Goal: Task Accomplishment & Management: Use online tool/utility

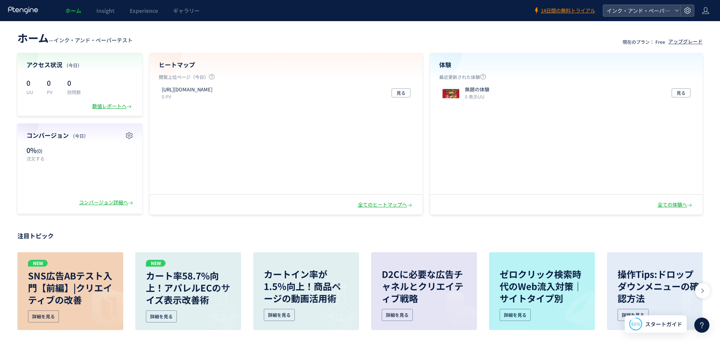
click at [381, 206] on div "全てのヒートマップへ" at bounding box center [386, 205] width 56 height 7
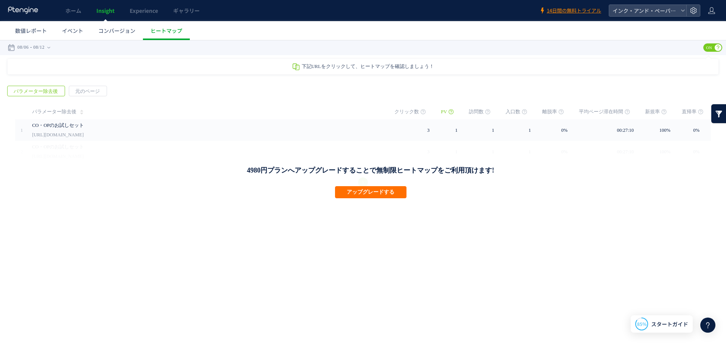
click at [406, 133] on td "3" at bounding box center [417, 130] width 47 height 22
click at [59, 150] on div "4980円プランへアップグレードすることで無制限ヒートマップをご利用頂けます! アップグレードする" at bounding box center [370, 170] width 711 height 58
click at [130, 34] on span "コンバージョン" at bounding box center [116, 31] width 37 height 8
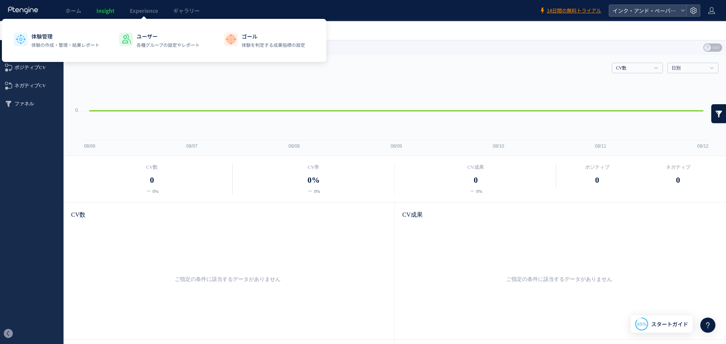
click at [141, 9] on span "Experience" at bounding box center [144, 11] width 28 height 8
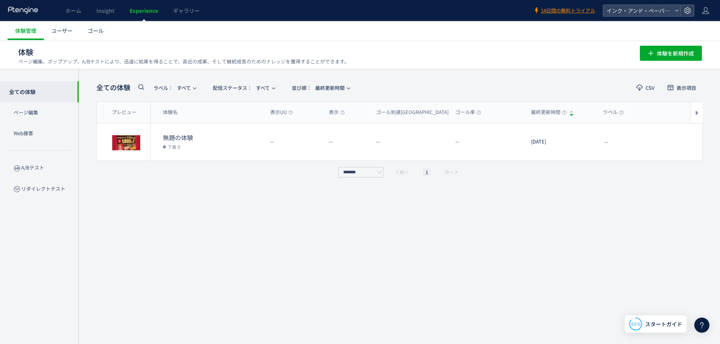
click at [627, 143] on button "編集" at bounding box center [634, 142] width 20 height 12
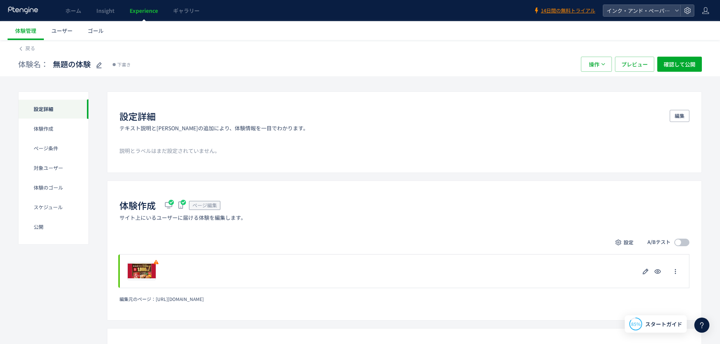
scroll to position [38, 0]
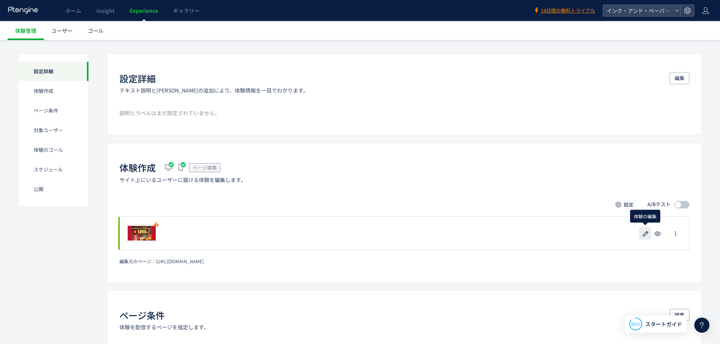
click at [648, 229] on button "button" at bounding box center [645, 234] width 12 height 12
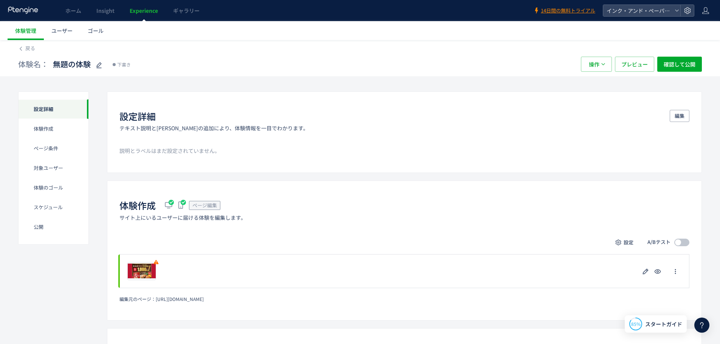
click at [684, 242] on span at bounding box center [681, 243] width 15 height 8
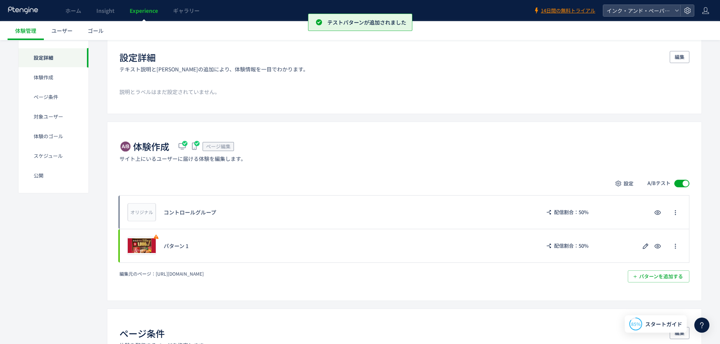
scroll to position [76, 0]
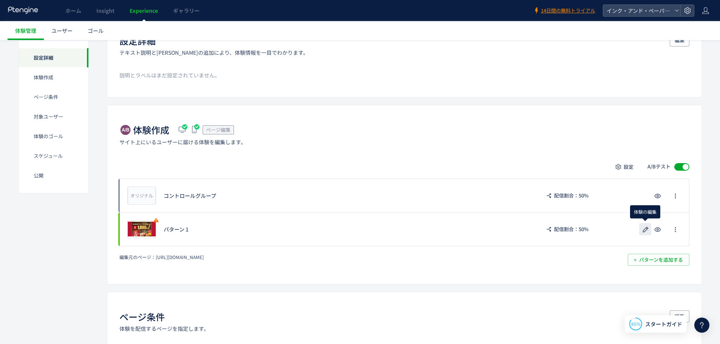
click at [645, 229] on use "button" at bounding box center [646, 230] width 6 height 6
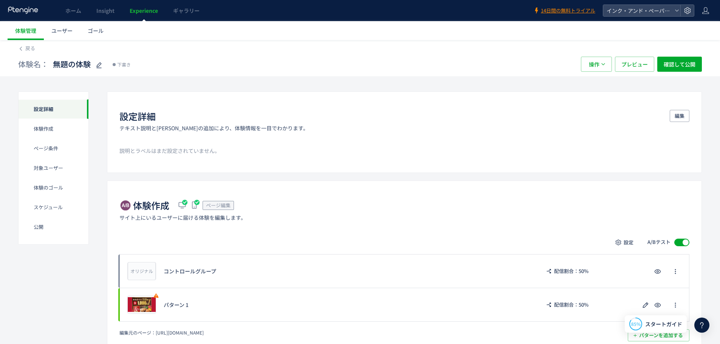
click at [75, 9] on span "ホーム" at bounding box center [73, 11] width 16 height 8
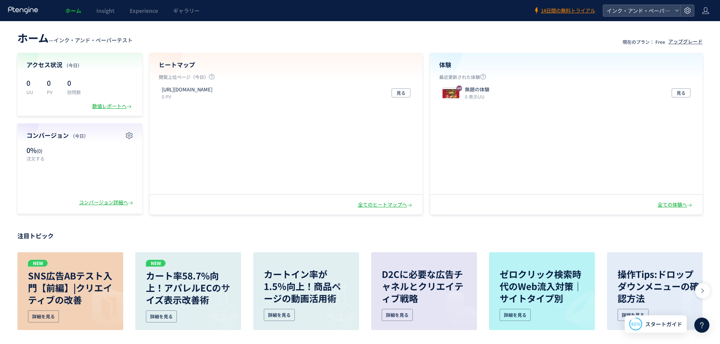
click at [109, 10] on span "Insight" at bounding box center [105, 11] width 18 height 8
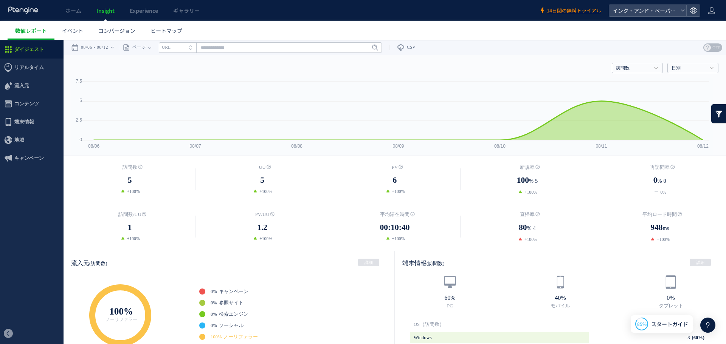
click at [72, 33] on span "イベント" at bounding box center [72, 31] width 21 height 8
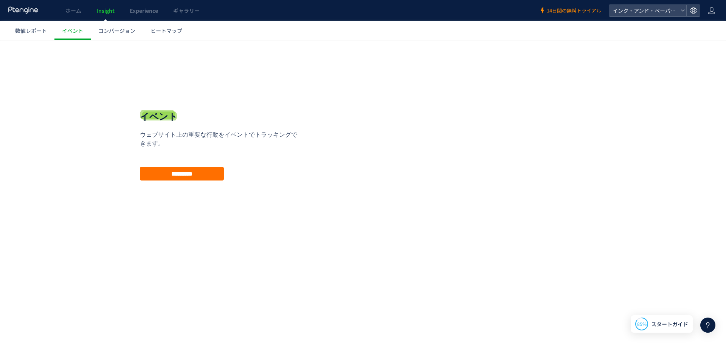
click at [208, 179] on input "*********" at bounding box center [182, 174] width 84 height 14
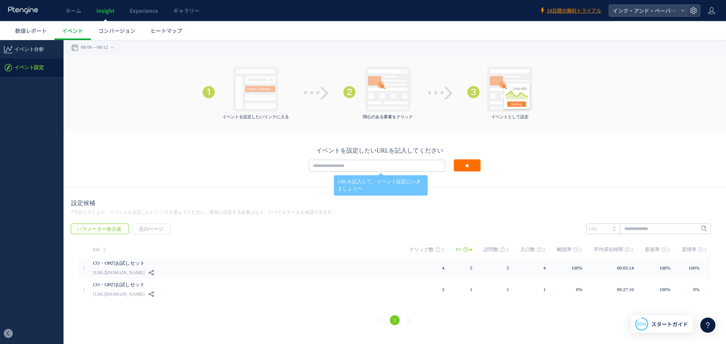
click at [144, 270] on link "[URL][DOMAIN_NAME]" at bounding box center [118, 272] width 51 height 9
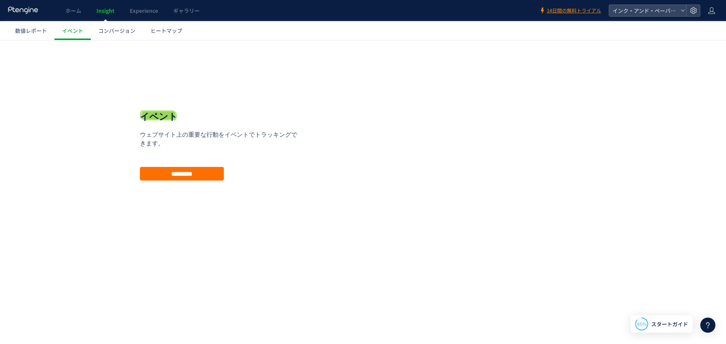
click at [72, 17] on link "ホーム" at bounding box center [73, 10] width 31 height 21
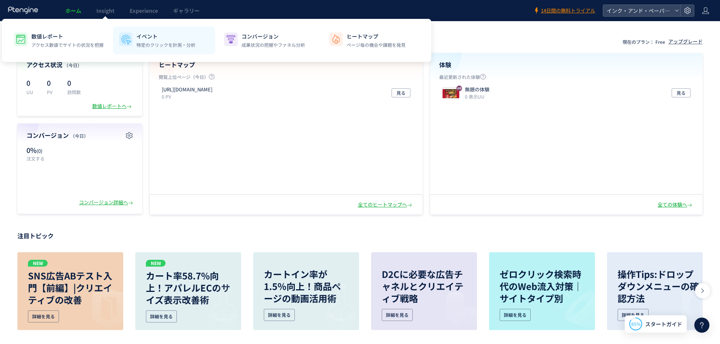
click at [153, 43] on p "特定のクリックを計測・分析" at bounding box center [165, 45] width 59 height 7
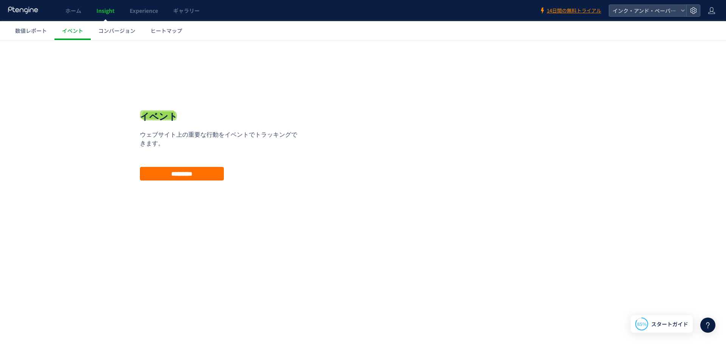
click at [209, 174] on input "*********" at bounding box center [182, 174] width 84 height 14
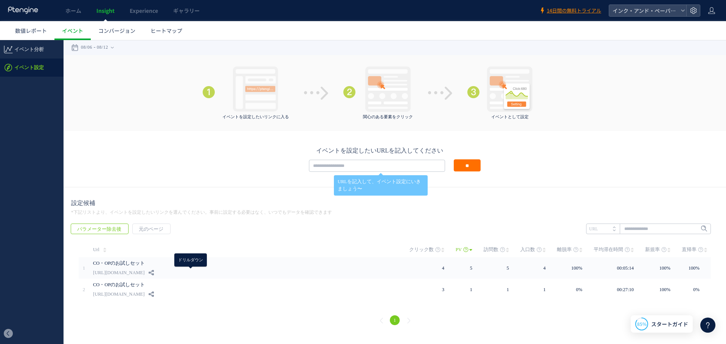
click at [154, 272] on use at bounding box center [151, 272] width 5 height 5
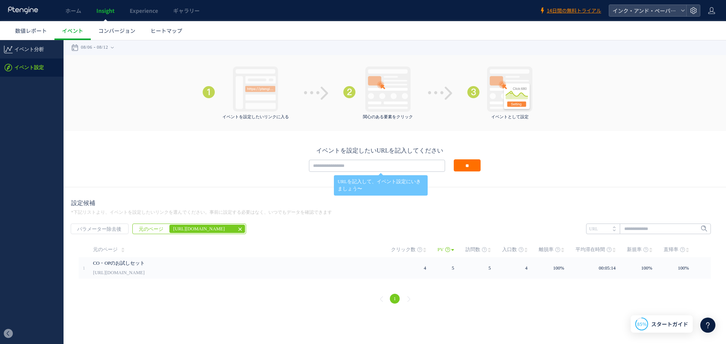
click at [189, 272] on div "CO・OPのお試しセット https://share.fcoop-enjoy.jp/tooltest/b" at bounding box center [242, 268] width 298 height 22
click at [169, 264] on link "CO・OPのお試しセット" at bounding box center [206, 263] width 227 height 9
click at [237, 229] on icon at bounding box center [240, 229] width 6 height 6
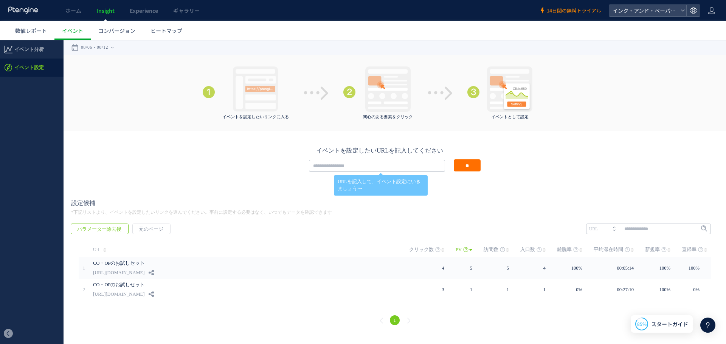
drag, startPoint x: 158, startPoint y: 294, endPoint x: 163, endPoint y: 310, distance: 16.3
click at [163, 310] on div "1" at bounding box center [394, 321] width 647 height 27
click at [172, 29] on span "ヒートマップ" at bounding box center [166, 31] width 32 height 8
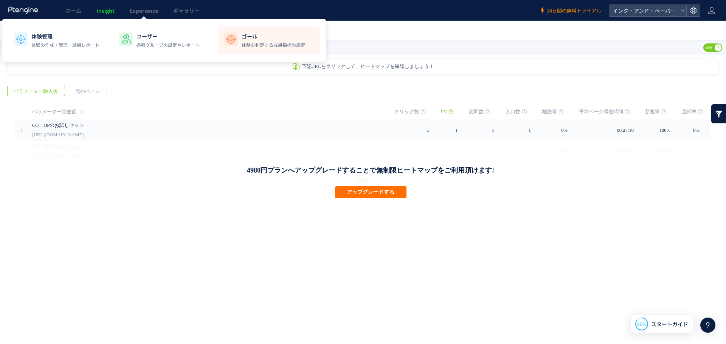
click at [251, 47] on p "体験を判定する成果指標の設定" at bounding box center [274, 45] width 64 height 7
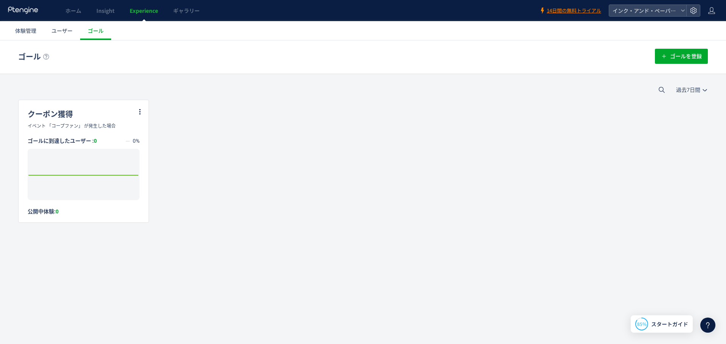
click at [20, 31] on span "体験管理" at bounding box center [25, 31] width 21 height 8
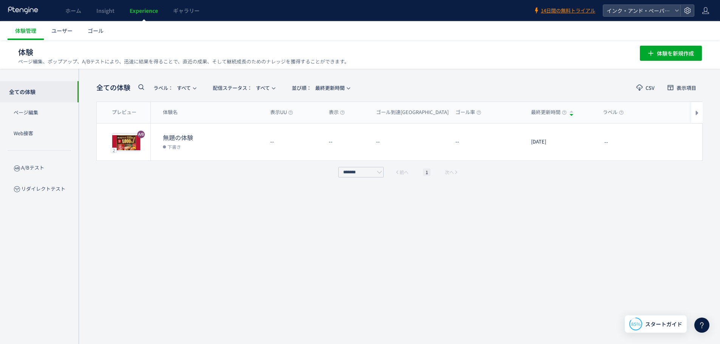
click at [632, 144] on span "編集" at bounding box center [634, 142] width 10 height 12
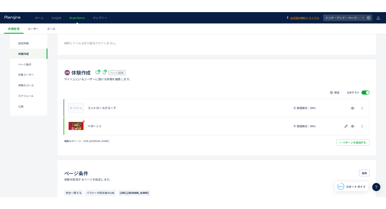
scroll to position [113, 0]
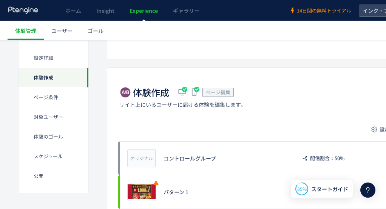
click at [68, 29] on span "ユーザー" at bounding box center [61, 31] width 21 height 8
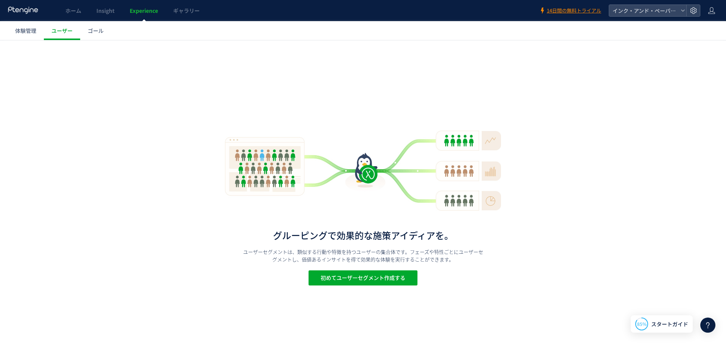
click at [75, 13] on span "ホーム" at bounding box center [73, 11] width 16 height 8
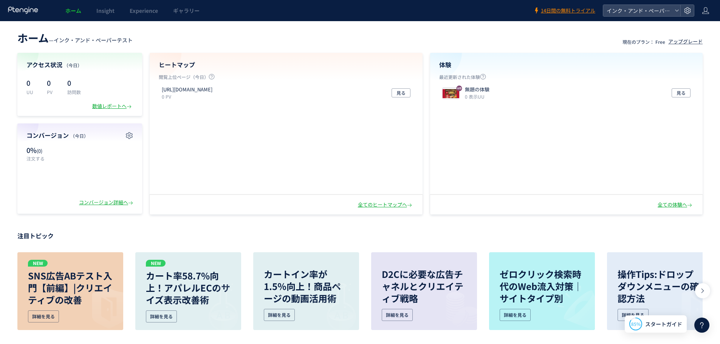
click at [212, 93] on p "[URL][DOMAIN_NAME]" at bounding box center [187, 89] width 51 height 7
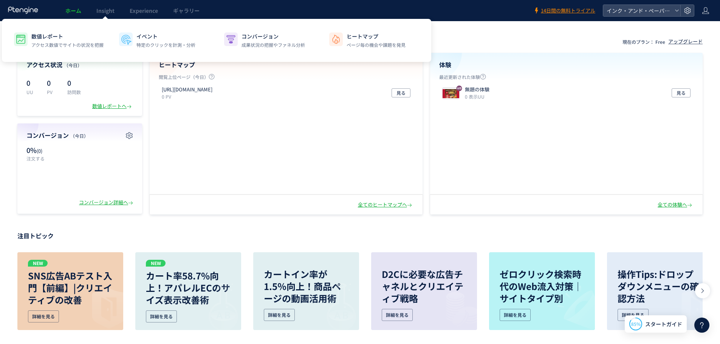
click at [110, 9] on span "Insight" at bounding box center [105, 11] width 18 height 8
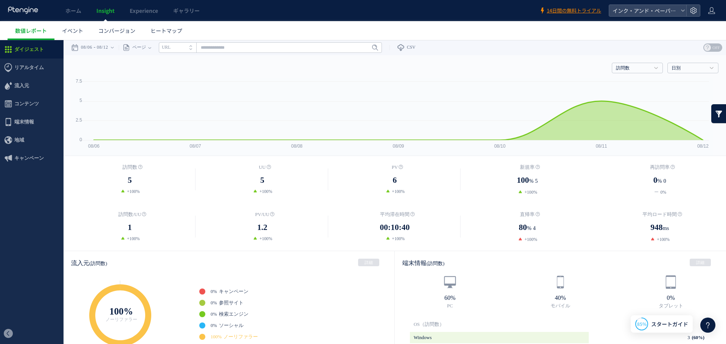
click at [145, 47] on span "ページ" at bounding box center [138, 47] width 16 height 15
click at [149, 75] on li "ページグループ" at bounding box center [149, 76] width 44 height 10
click at [117, 31] on span "コンバージョン" at bounding box center [116, 31] width 37 height 8
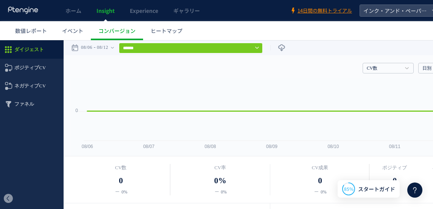
click at [20, 73] on span "ポジティブCV" at bounding box center [29, 68] width 31 height 18
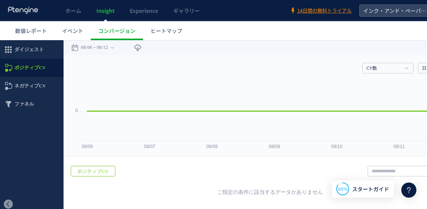
click at [343, 185] on icon at bounding box center [342, 188] width 13 height 13
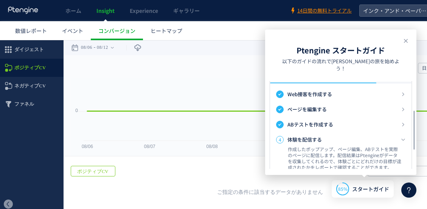
scroll to position [76, 0]
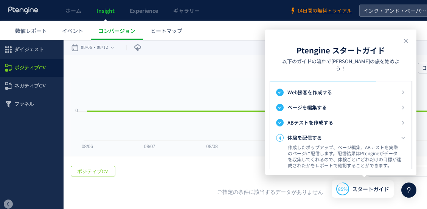
click at [315, 117] on div "3 ABテストを作成する" at bounding box center [340, 122] width 129 height 11
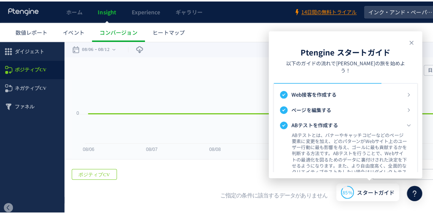
scroll to position [113, 0]
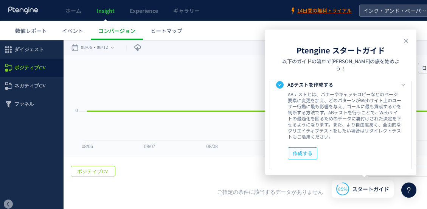
click at [302, 147] on span "作成する" at bounding box center [303, 153] width 20 height 12
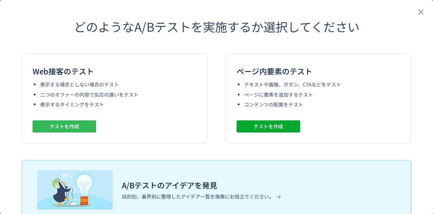
click at [83, 126] on button "テストを作成" at bounding box center [65, 127] width 64 height 12
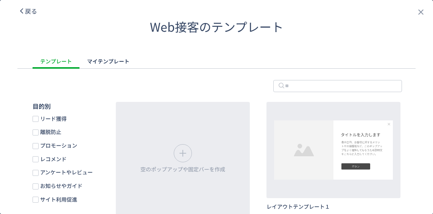
click at [60, 118] on span "リード獲得" at bounding box center [53, 118] width 28 height 7
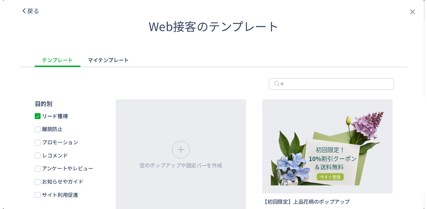
scroll to position [76, 0]
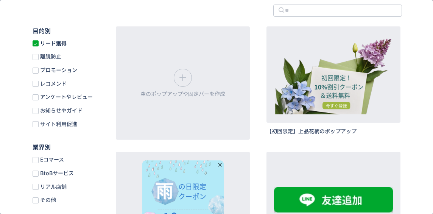
click at [224, 95] on div "空のポップアップや固定バーを作成" at bounding box center [183, 82] width 134 height 113
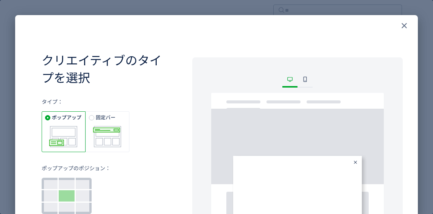
click at [407, 24] on icon "close" at bounding box center [403, 25] width 9 height 9
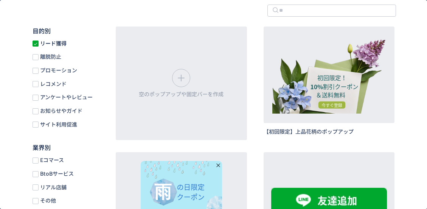
click at [53, 101] on span "アンケートやレビュー" at bounding box center [66, 96] width 54 height 7
click at [56, 122] on span "サイト利用促進" at bounding box center [58, 124] width 39 height 7
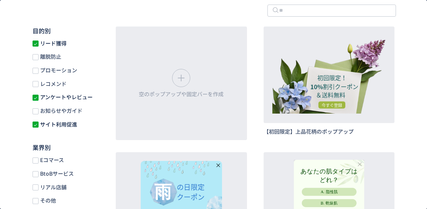
click at [55, 99] on span "アンケートやレビュー" at bounding box center [66, 96] width 54 height 7
click at [59, 47] on label "リード獲得" at bounding box center [61, 44] width 57 height 8
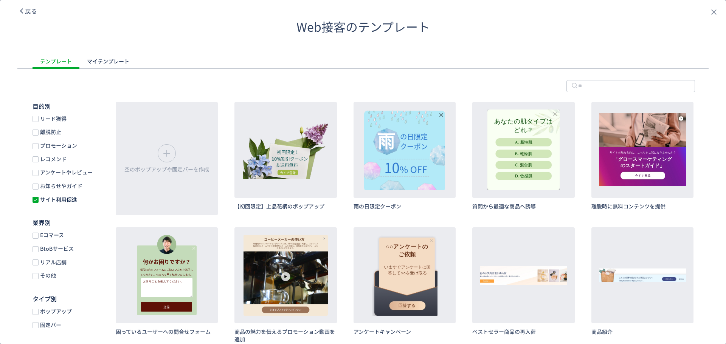
click at [33, 12] on span "戻る" at bounding box center [31, 10] width 12 height 9
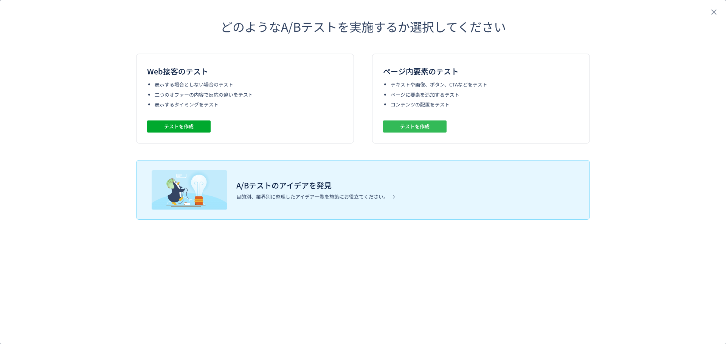
click at [439, 128] on button "テストを作成" at bounding box center [415, 127] width 64 height 12
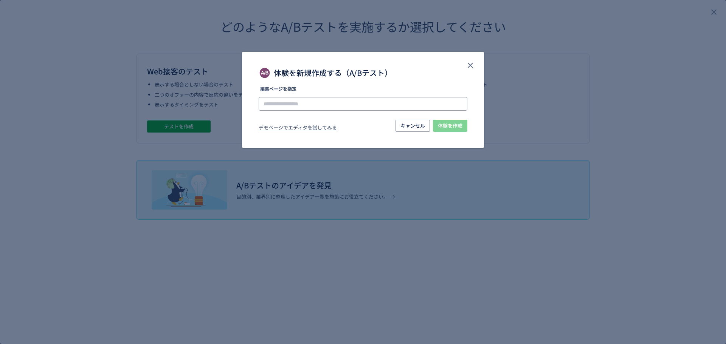
click at [315, 99] on input "体験を新規作成する（A/Bテスト）" at bounding box center [363, 104] width 209 height 14
click at [316, 121] on li "[URL][DOMAIN_NAME]" at bounding box center [363, 125] width 203 height 13
type input "**********"
click at [456, 127] on span "体験を作成" at bounding box center [450, 126] width 25 height 12
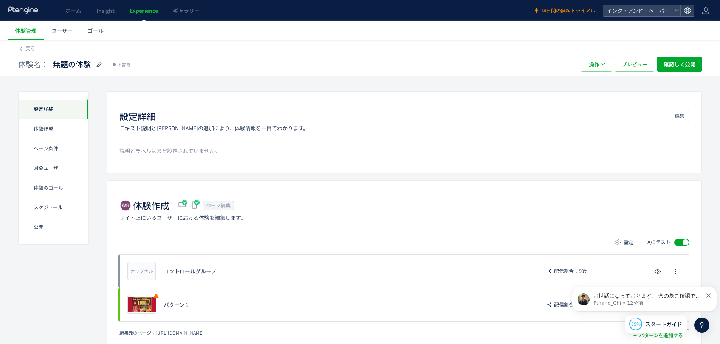
click at [309, 57] on div "体験名： 無題の体験 下書き" at bounding box center [295, 64] width 555 height 15
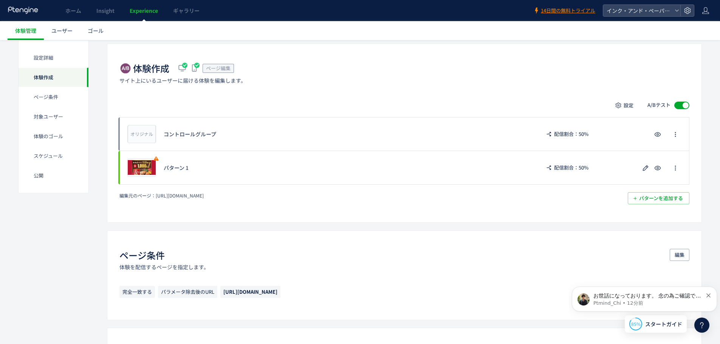
scroll to position [151, 0]
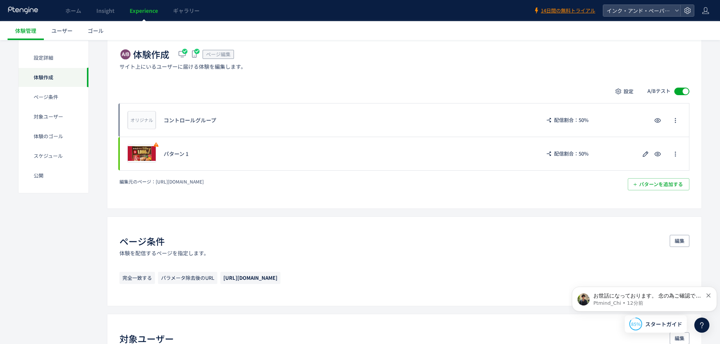
click at [68, 13] on span "ホーム" at bounding box center [73, 11] width 16 height 8
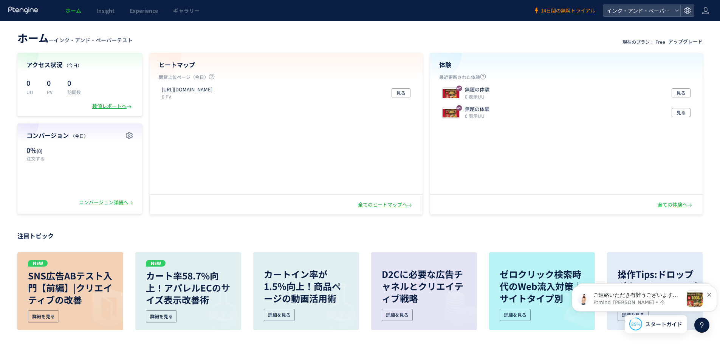
click at [631, 297] on p "ご連絡いただき有難うございます。😊 ​ こちらんの編集画面に切り替わらないという認識で合っておりますでしょうか。☺️" at bounding box center [639, 296] width 90 height 8
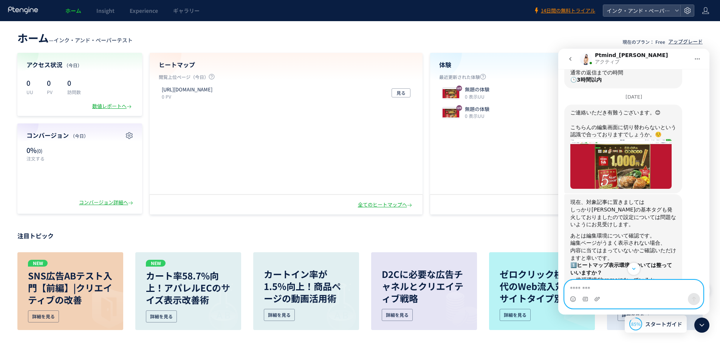
scroll to position [238, 0]
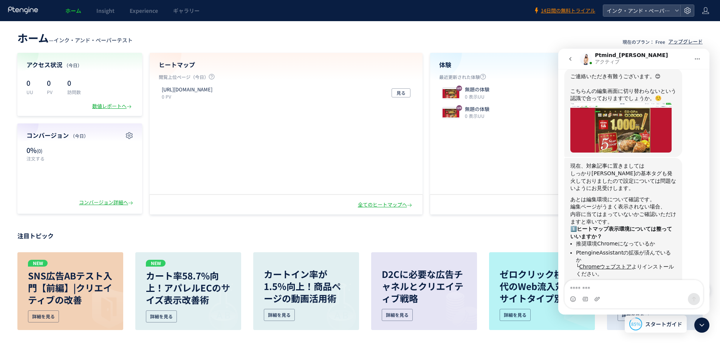
click at [460, 97] on div "無題の体験 0 表示UU" at bounding box center [465, 93] width 53 height 14
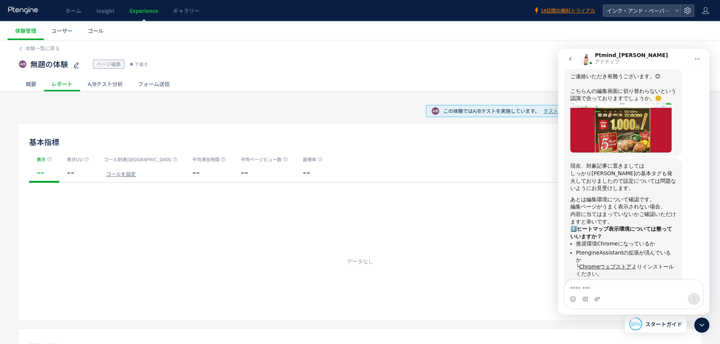
click at [552, 113] on span "テスト結果を確認" at bounding box center [563, 111] width 39 height 7
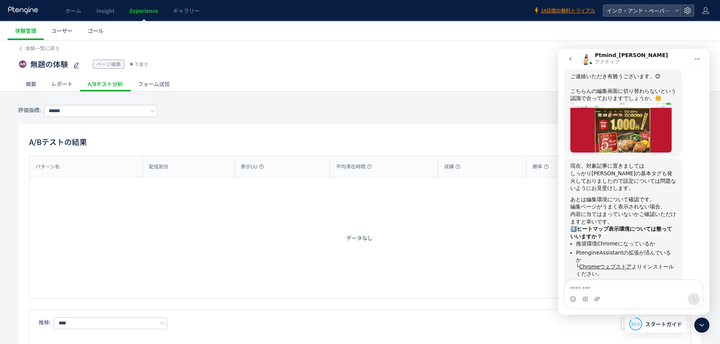
click at [221, 112] on div "評価指標: ****** 期間： 有効期間: 2025/08/11 - 今日" at bounding box center [360, 111] width 684 height 25
click at [51, 50] on span "体験一覧に戻る" at bounding box center [42, 48] width 34 height 7
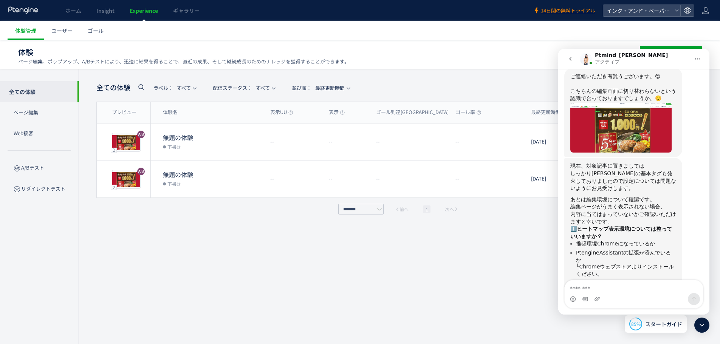
click at [569, 59] on icon "go back" at bounding box center [570, 59] width 6 height 6
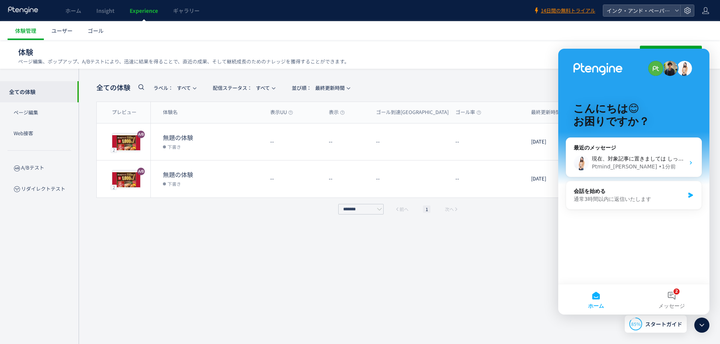
click at [569, 59] on div "こんにちは😊 お困りですか？" at bounding box center [634, 117] width 136 height 136
click at [543, 260] on div "全ての体験 ラベル： すべて 配信ステータス​： すべて 並び順： 最終更新時間 CSV 表示項目 プレビュー 体験名 表示UU 表示 ゴール到達UU ゴール…" at bounding box center [399, 206] width 606 height 253
click at [623, 64] on img "Intercom Messenger" at bounding box center [598, 69] width 49 height 12
drag, startPoint x: 624, startPoint y: 62, endPoint x: 630, endPoint y: 54, distance: 9.9
click at [630, 54] on div "こんにちは😊 お困りですか？" at bounding box center [634, 117] width 136 height 136
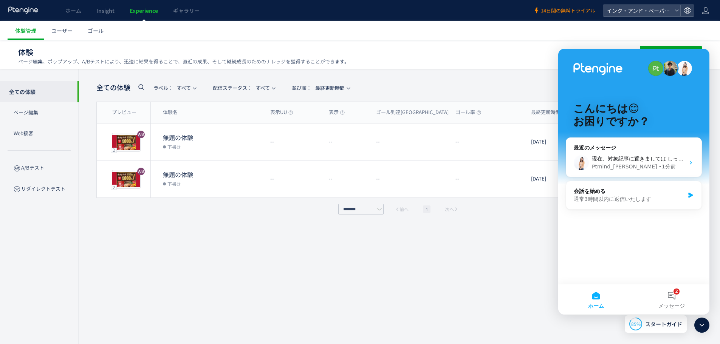
click at [702, 324] on icon at bounding box center [702, 325] width 9 height 9
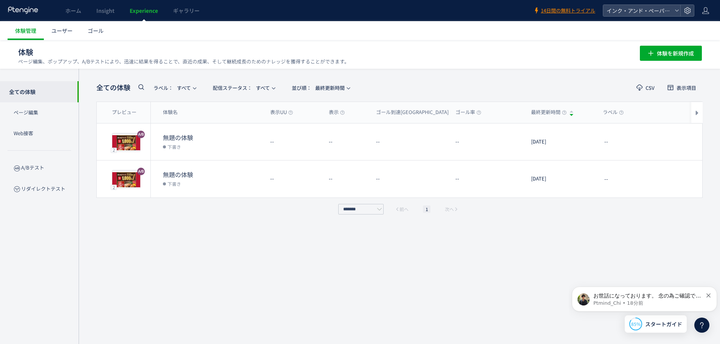
click at [633, 141] on span "編集" at bounding box center [634, 142] width 10 height 12
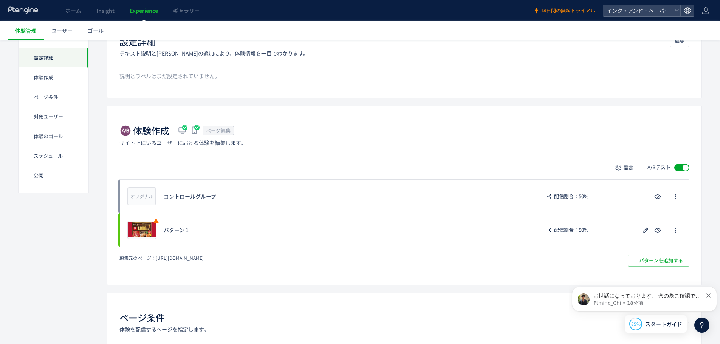
scroll to position [76, 0]
click at [412, 227] on div "パターン 1" at bounding box center [348, 230] width 369 height 8
click at [646, 229] on icon "button" at bounding box center [645, 229] width 9 height 9
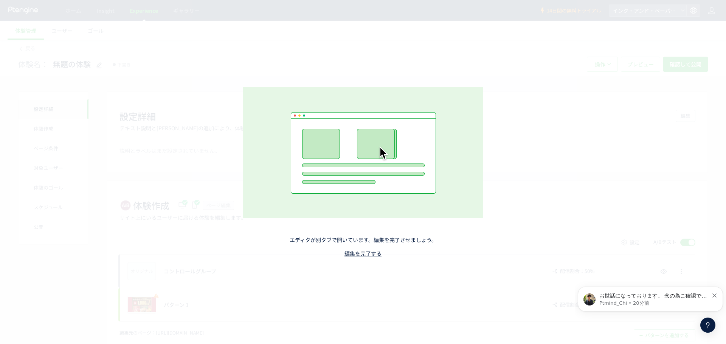
click at [650, 302] on p "Ptmind_Chi • 20分前" at bounding box center [653, 303] width 109 height 7
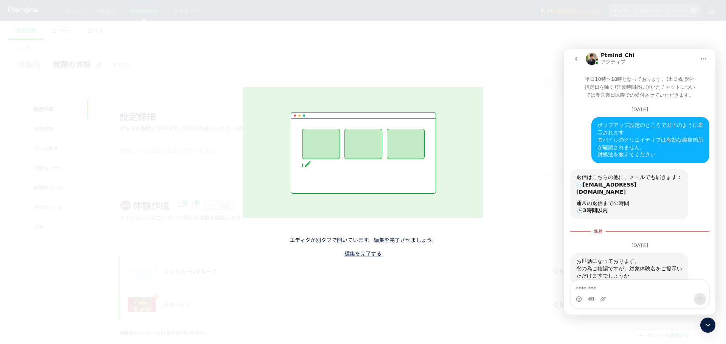
click at [577, 60] on icon "go back" at bounding box center [576, 59] width 6 height 6
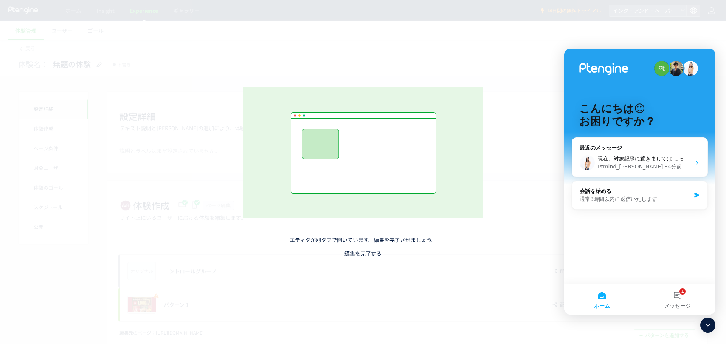
click at [642, 154] on div "現在、対象記事に置きましては しっかりPtengineの基本タグも発火しておりましたので設定については問題ないようにお見受けします。 あとは編集環境について確…" at bounding box center [639, 163] width 135 height 28
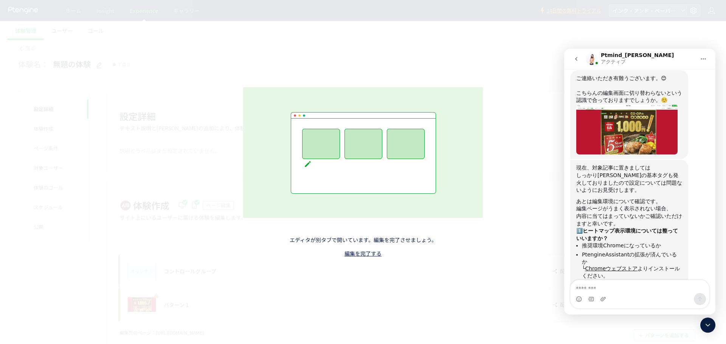
scroll to position [238, 0]
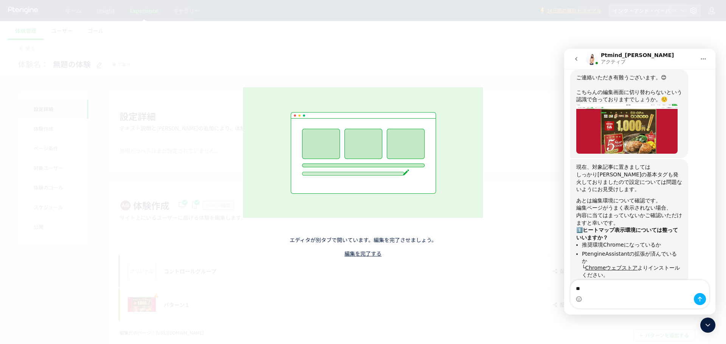
type textarea "*"
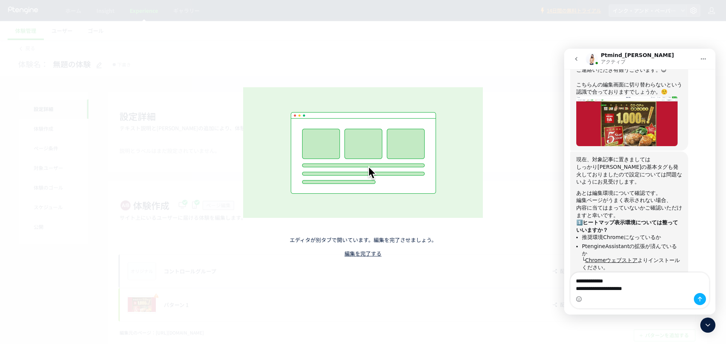
scroll to position [253, 0]
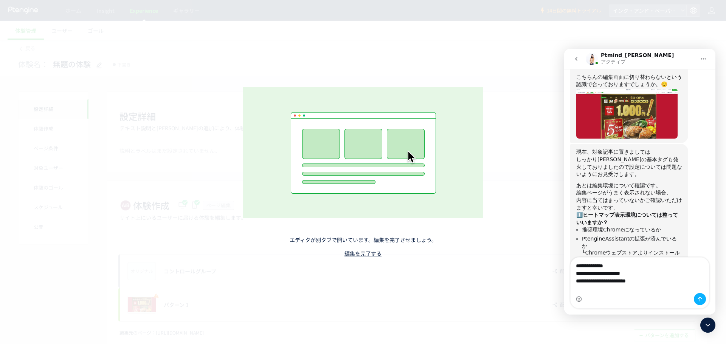
type textarea "**********"
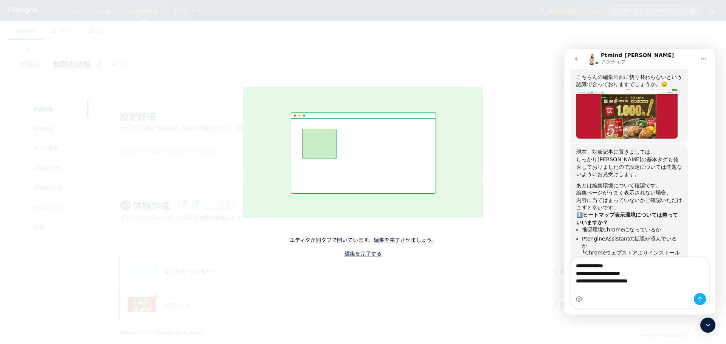
scroll to position [260, 0]
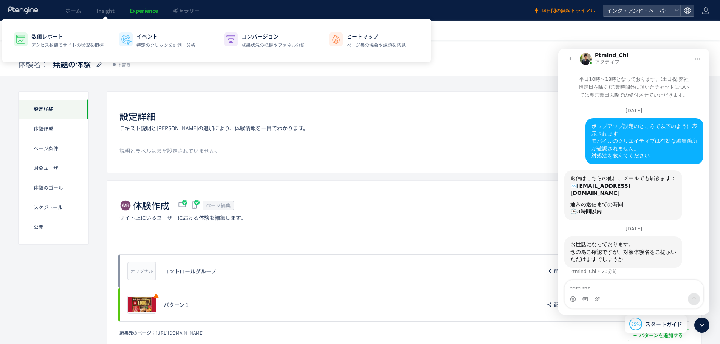
click at [103, 14] on span "Insight" at bounding box center [105, 11] width 18 height 8
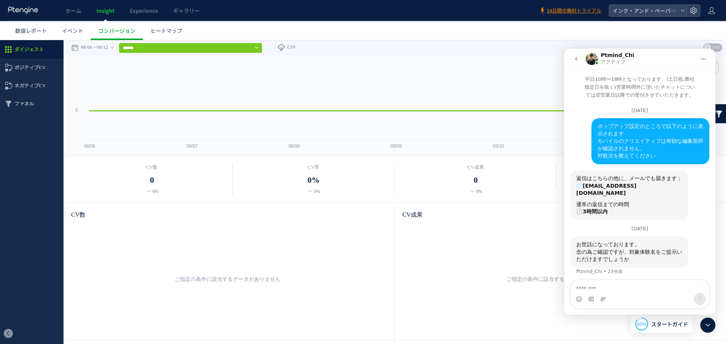
click at [115, 8] on link "Insight" at bounding box center [105, 10] width 33 height 21
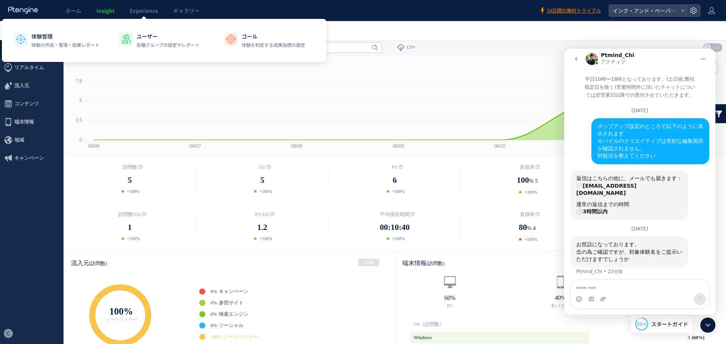
click at [153, 12] on span "Experience" at bounding box center [144, 11] width 28 height 8
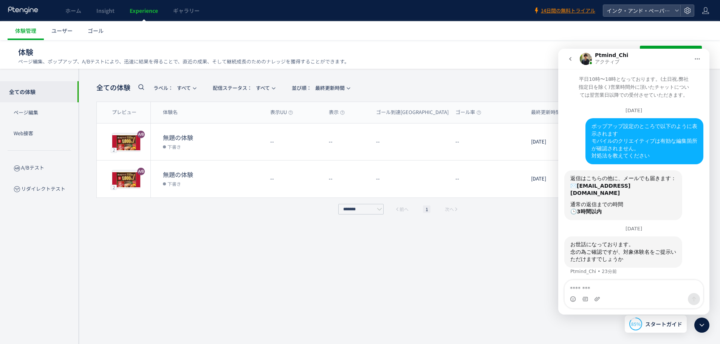
click at [39, 131] on p "Web接客" at bounding box center [39, 133] width 79 height 21
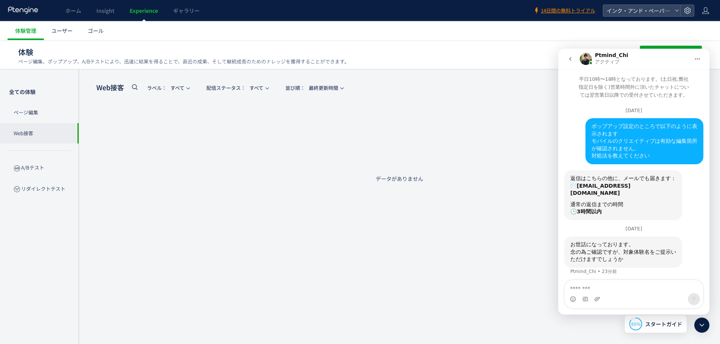
click at [570, 57] on icon "go back" at bounding box center [570, 59] width 6 height 6
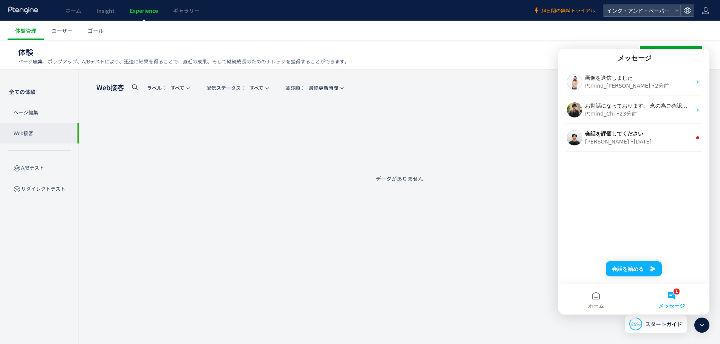
click at [699, 325] on icon at bounding box center [702, 325] width 9 height 9
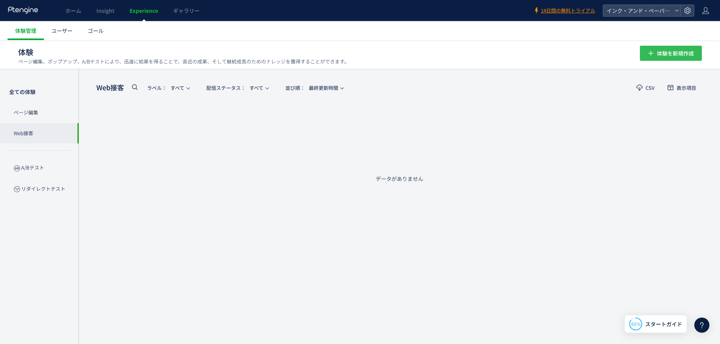
click at [658, 54] on span "体験を新規作成" at bounding box center [675, 53] width 37 height 15
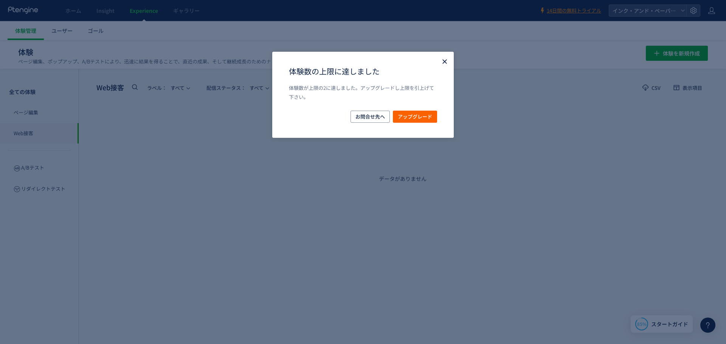
click at [443, 61] on icon "Close" at bounding box center [445, 62] width 8 height 8
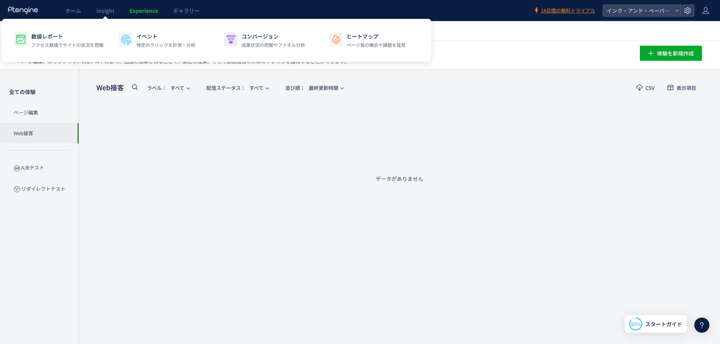
click at [161, 156] on div "Web接客 ラベル： すべて 配信ステータス​： すべて 並び順： 最終更新時間 CSV 表示項目 プレビュー 体験名 表示UU 表示 ゴール到達UU ゴール…" at bounding box center [399, 131] width 606 height 102
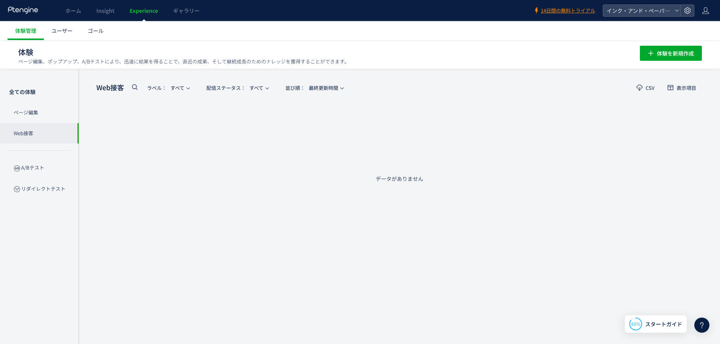
click at [34, 108] on p "ページ編集" at bounding box center [39, 112] width 79 height 21
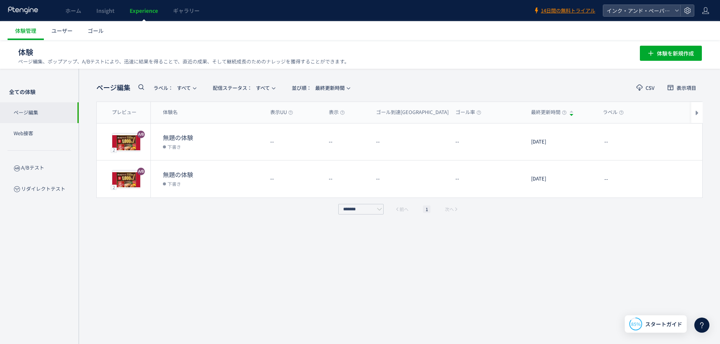
click at [690, 176] on icon "button" at bounding box center [688, 180] width 8 height 8
click at [643, 205] on li "削除" at bounding box center [643, 206] width 63 height 14
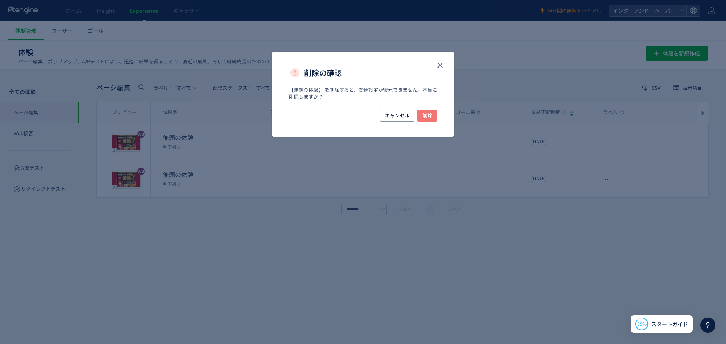
click at [432, 112] on span "削除" at bounding box center [427, 116] width 10 height 12
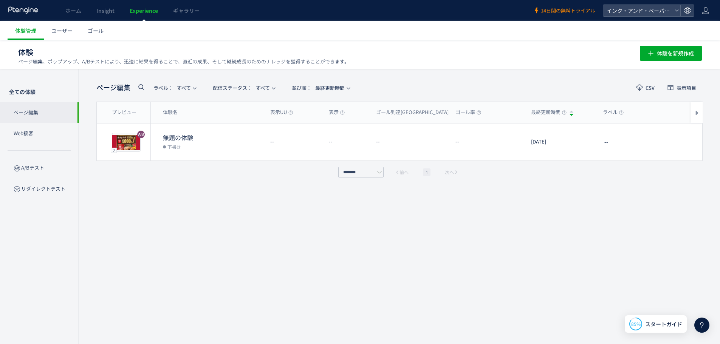
click at [42, 134] on p "Web接客" at bounding box center [39, 133] width 79 height 21
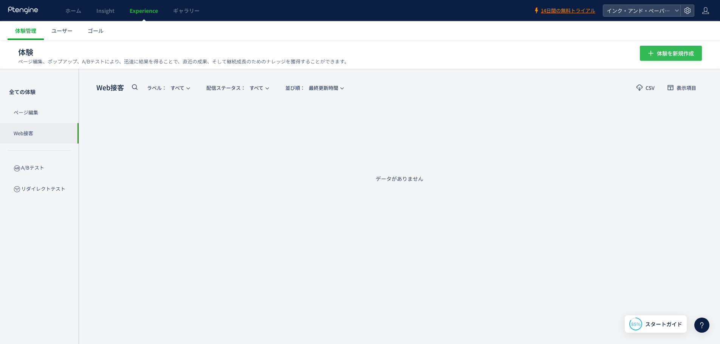
click at [674, 58] on span "体験を新規作成" at bounding box center [675, 53] width 37 height 15
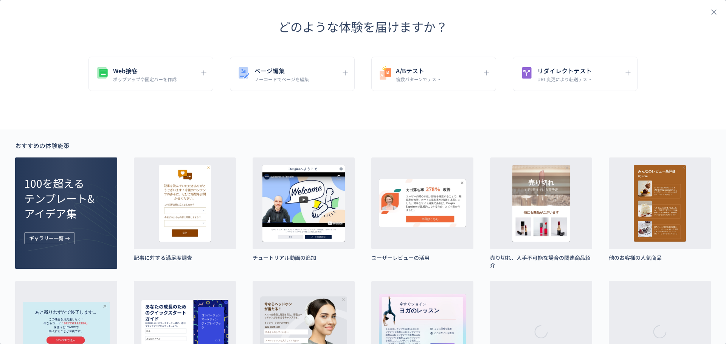
click at [164, 69] on h5 "Web接客" at bounding box center [145, 70] width 64 height 11
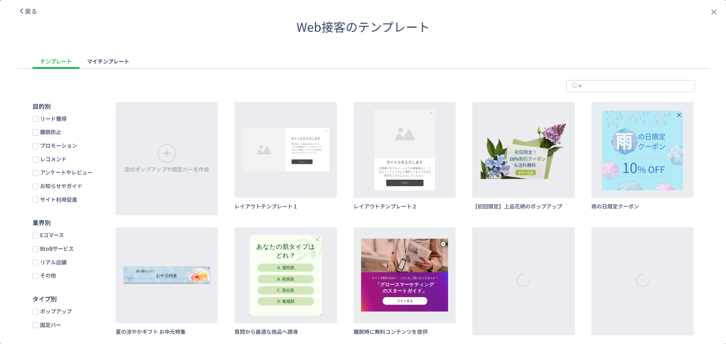
click at [0, 0] on span "作成" at bounding box center [0, 0] width 0 height 0
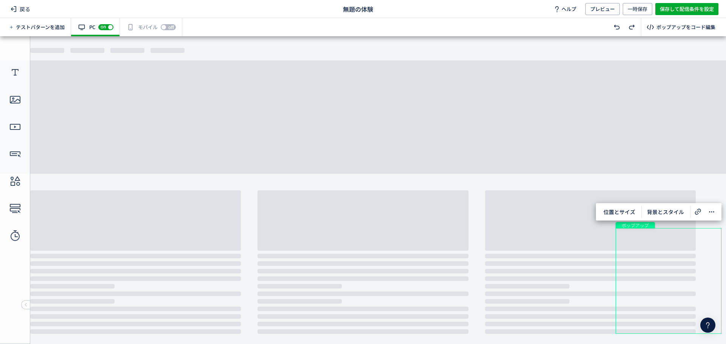
click at [168, 26] on span "off" at bounding box center [171, 27] width 10 height 6
click at [362, 9] on span "無題の体験" at bounding box center [358, 9] width 30 height 9
click at [380, 8] on icon at bounding box center [379, 9] width 8 height 8
type input "*******"
click at [712, 216] on icon at bounding box center [711, 212] width 9 height 9
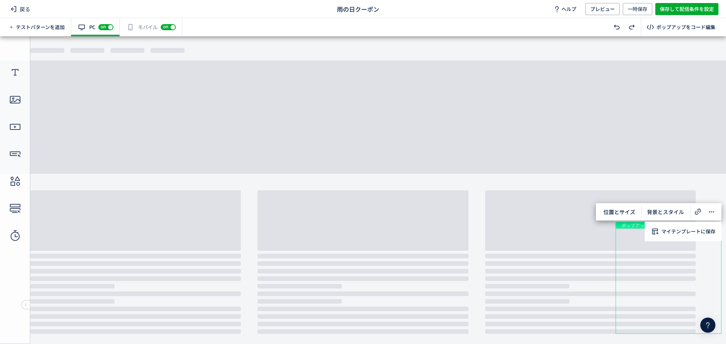
click at [624, 217] on span "位置とサイズ" at bounding box center [619, 212] width 41 height 12
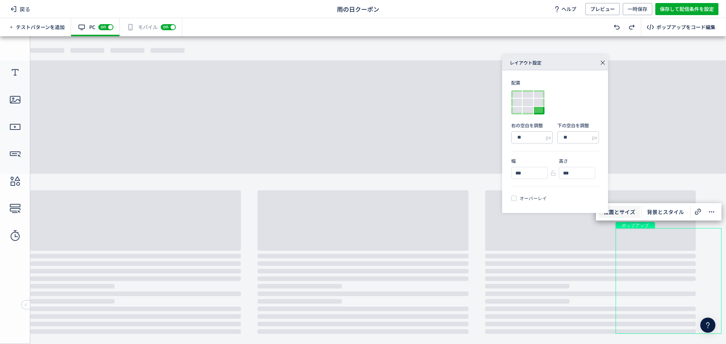
click at [650, 215] on span "背景とスタイル" at bounding box center [665, 212] width 46 height 12
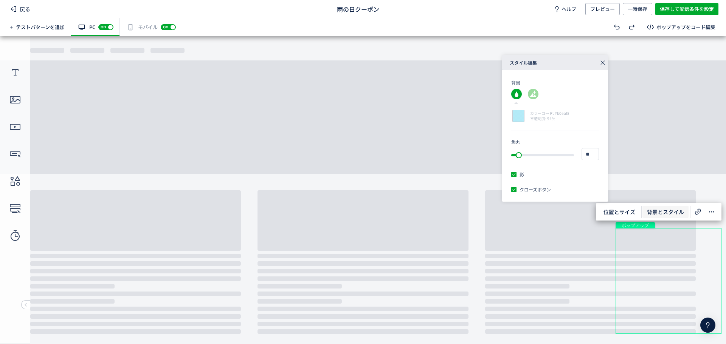
click at [685, 258] on div "テキスト" at bounding box center [680, 268] width 36 height 25
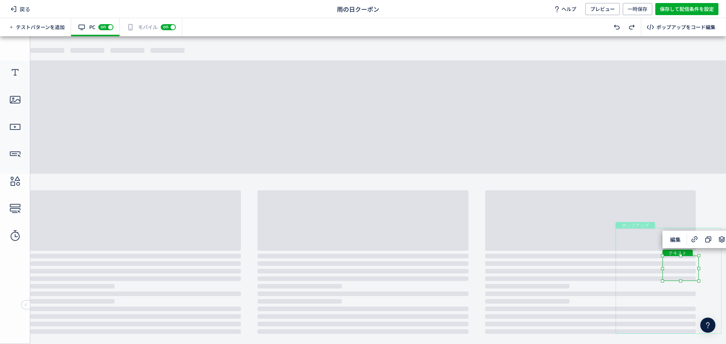
click at [680, 268] on div "テキスト" at bounding box center [680, 268] width 36 height 25
click at [699, 281] on div "テキスト" at bounding box center [680, 268] width 36 height 25
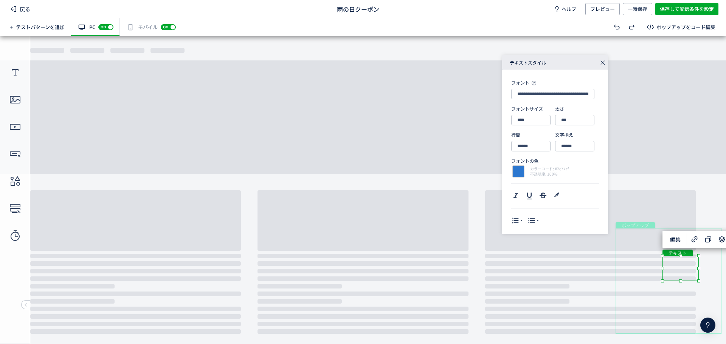
click at [604, 64] on icon at bounding box center [602, 62] width 11 height 11
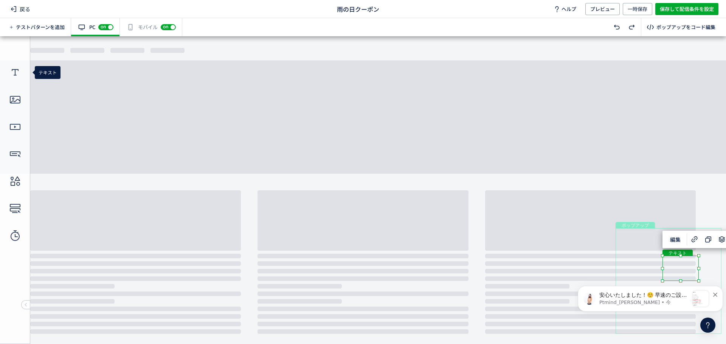
click at [16, 77] on icon at bounding box center [15, 73] width 12 height 12
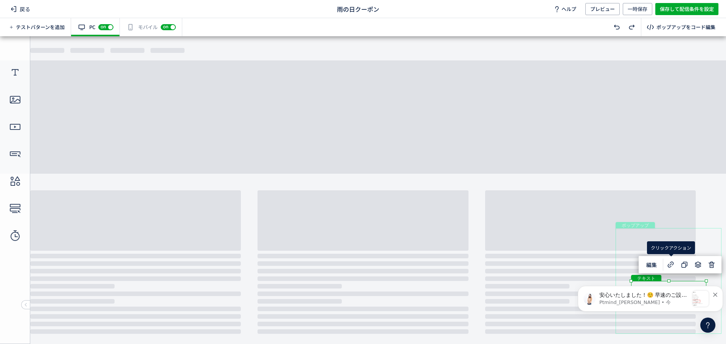
click at [674, 268] on icon at bounding box center [670, 264] width 9 height 9
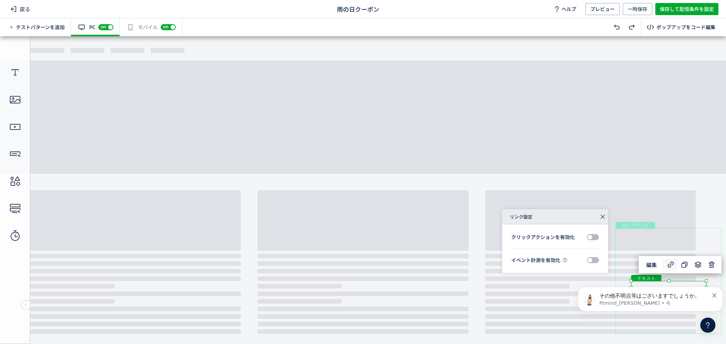
click at [592, 237] on span at bounding box center [593, 237] width 12 height 6
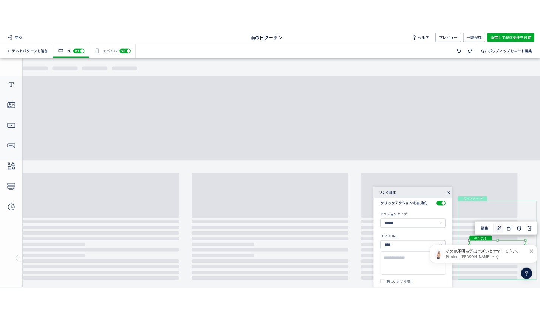
scroll to position [6, 0]
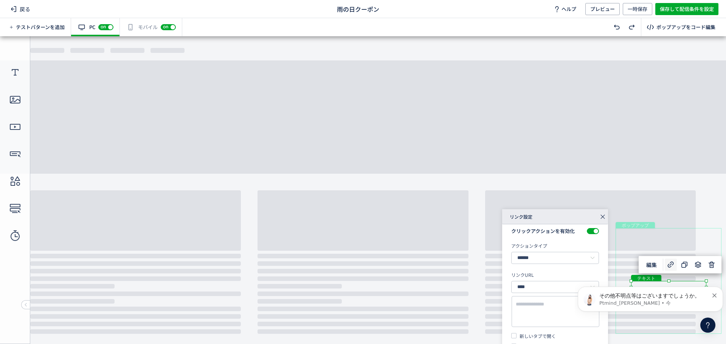
click at [522, 305] on textarea at bounding box center [555, 312] width 79 height 22
paste textarea "**********"
type textarea "**********"
click at [541, 337] on span "新しいタブで開く" at bounding box center [535, 336] width 39 height 7
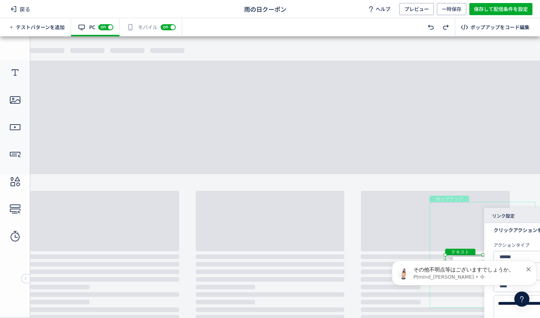
drag, startPoint x: 514, startPoint y: 251, endPoint x: 427, endPoint y: 204, distance: 98.6
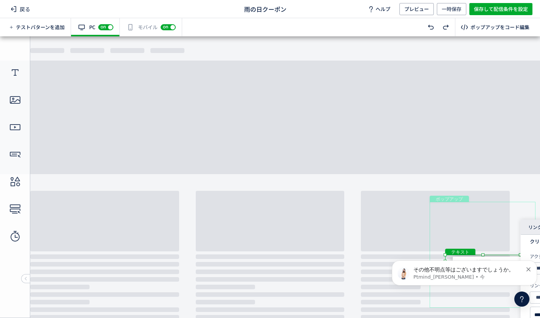
drag, startPoint x: 470, startPoint y: 206, endPoint x: 388, endPoint y: 178, distance: 86.6
click at [420, 132] on body "undefined ポップアップ undefined ポップアップ クローズボタン 画像 画像 画像 画像 画像 形" at bounding box center [270, 174] width 540 height 276
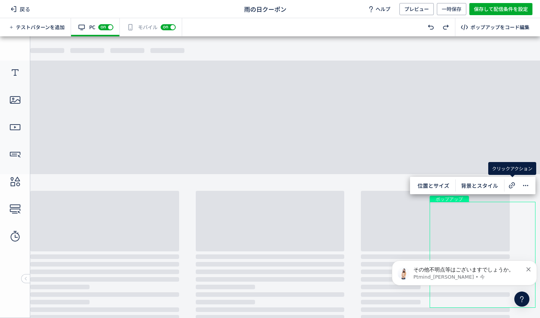
click at [511, 185] on icon at bounding box center [512, 185] width 9 height 9
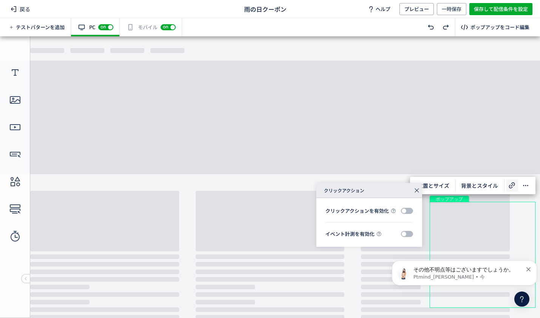
click at [411, 210] on span at bounding box center [407, 211] width 12 height 6
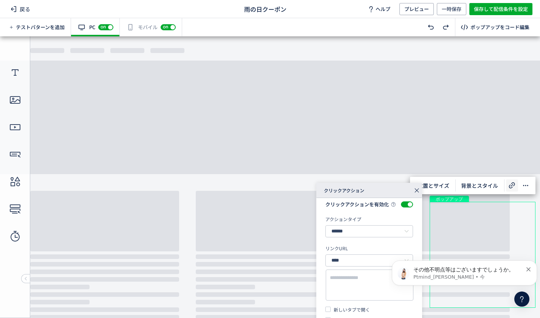
scroll to position [12, 0]
click at [347, 277] on textarea at bounding box center [369, 285] width 79 height 22
paste textarea "**********"
type textarea "**********"
click at [338, 308] on span "新しいタブで開く" at bounding box center [350, 309] width 39 height 7
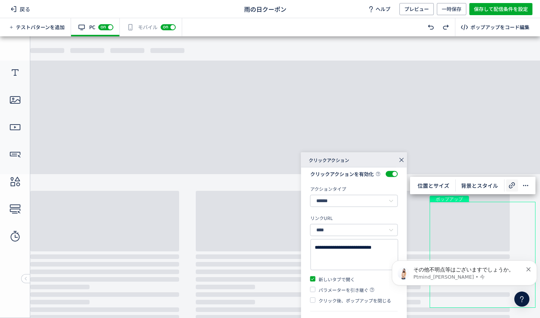
drag, startPoint x: 377, startPoint y: 224, endPoint x: 357, endPoint y: 112, distance: 114.5
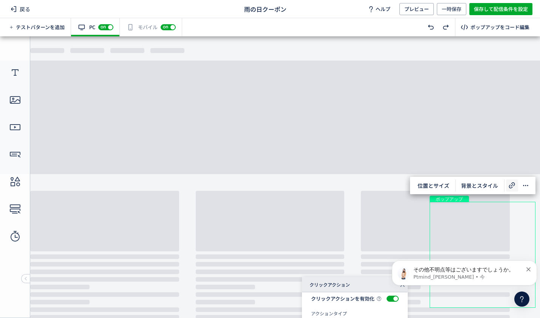
click at [358, 93] on body "undefined ポップアップ undefined ポップアップ クローズボタン 画像 画像 画像 画像 画像 形" at bounding box center [270, 174] width 540 height 276
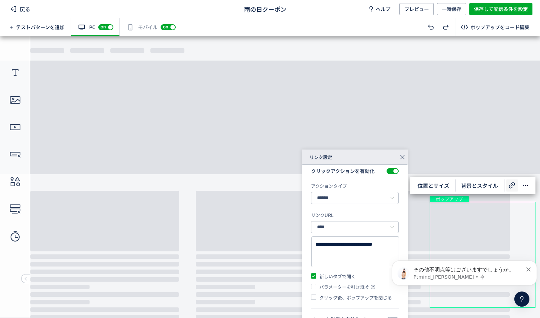
scroll to position [6, 0]
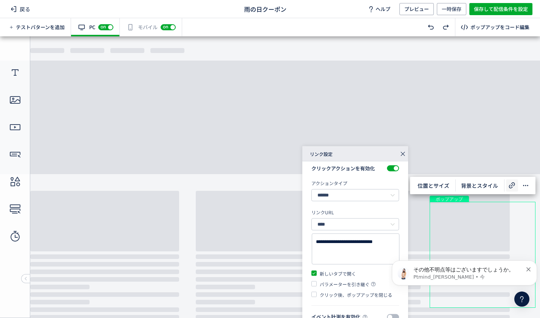
drag, startPoint x: 354, startPoint y: 143, endPoint x: 346, endPoint y: 82, distance: 61.0
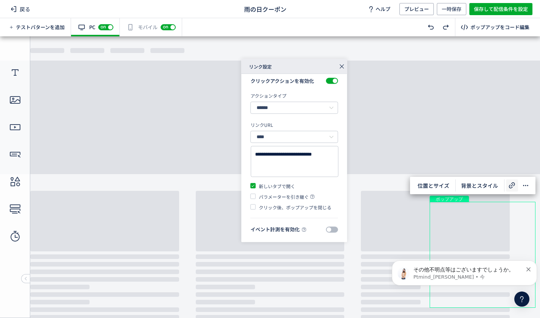
click at [292, 63] on div "リンク設定" at bounding box center [295, 66] width 106 height 15
click at [342, 65] on icon at bounding box center [342, 66] width 11 height 11
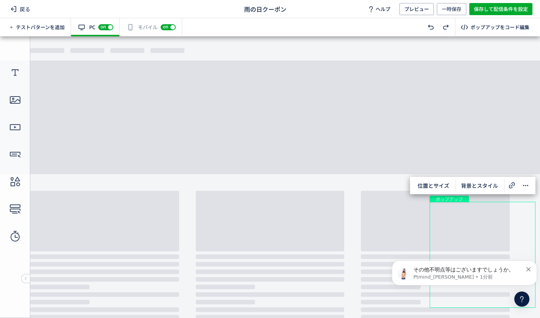
click at [443, 272] on p "その他不明点等はございますでしょうか。" at bounding box center [468, 270] width 109 height 8
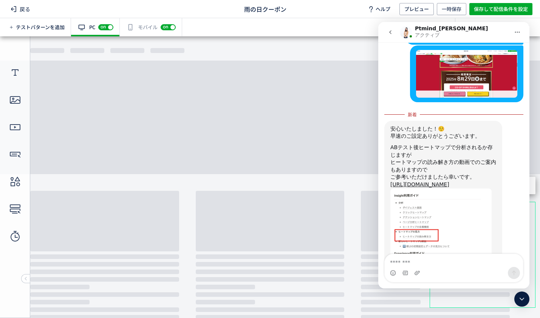
scroll to position [527, 0]
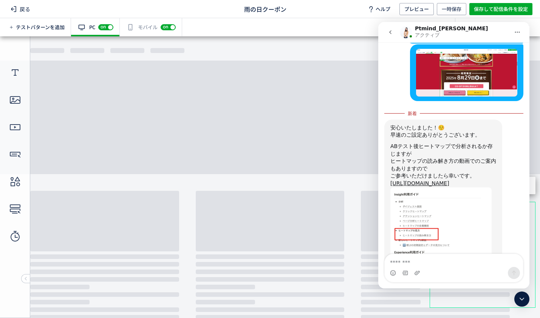
click at [386, 32] on button "go back" at bounding box center [390, 32] width 14 height 14
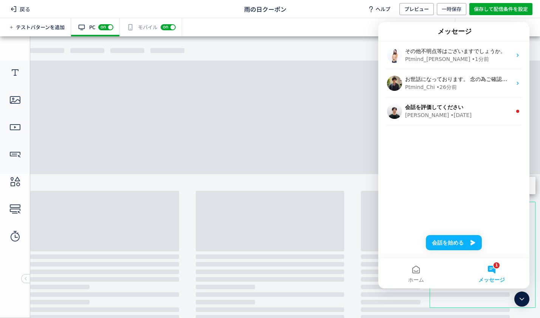
scroll to position [0, 0]
click at [342, 35] on div "テストパターンを追加 有効な編集箇所が確認されません PC off on スマートフォンにも配信する場合、別途編集する必要があります。スイッチをオンにして編集…" at bounding box center [270, 27] width 540 height 18
click at [299, 45] on body "undefined ポップアップ undefined ポップアップ クローズボタン 画像 画像 画像 画像 画像 形" at bounding box center [270, 174] width 540 height 276
click at [440, 27] on div "メッセージ" at bounding box center [453, 31] width 141 height 13
click at [525, 299] on icon at bounding box center [522, 298] width 9 height 9
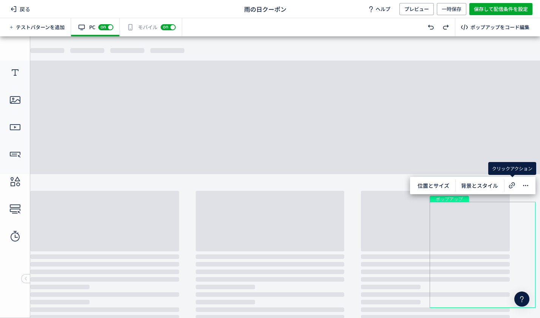
click at [510, 182] on icon at bounding box center [512, 185] width 9 height 9
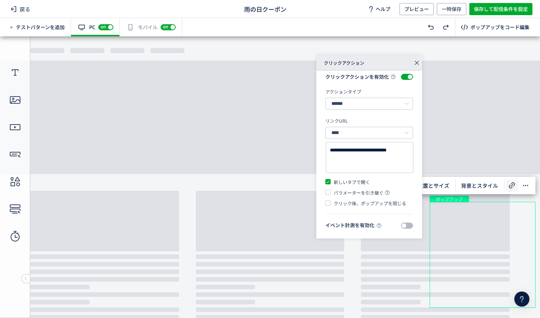
scroll to position [12, 0]
click at [403, 226] on span at bounding box center [407, 225] width 12 height 6
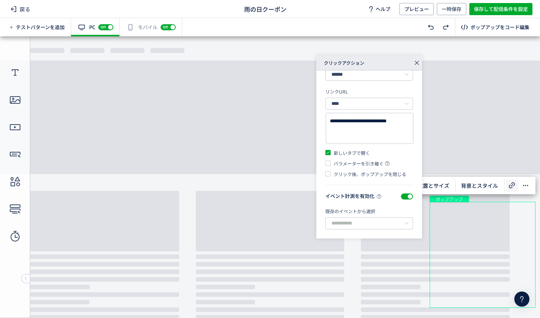
scroll to position [42, 0]
click at [357, 220] on input "text" at bounding box center [370, 223] width 88 height 12
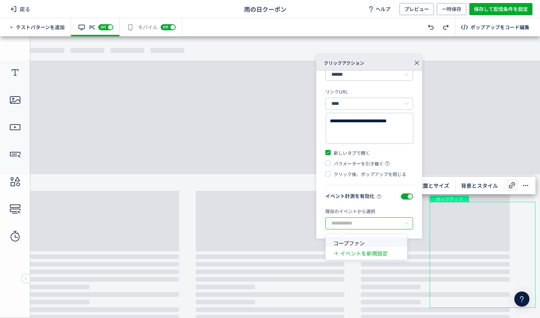
drag, startPoint x: 353, startPoint y: 245, endPoint x: 356, endPoint y: 207, distance: 37.6
click at [353, 245] on span "コープファン" at bounding box center [348, 243] width 31 height 8
type input "******"
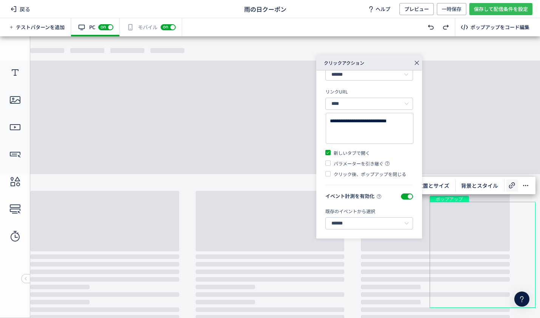
click at [482, 9] on span "保存して配信条件を設定" at bounding box center [501, 9] width 54 height 12
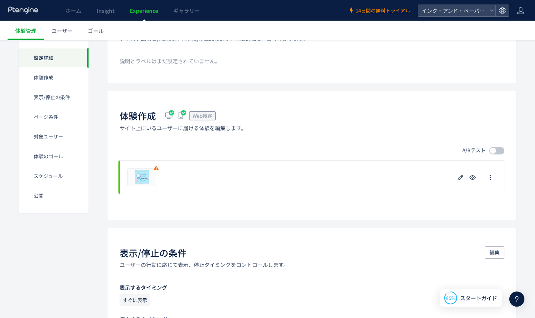
scroll to position [38, 0]
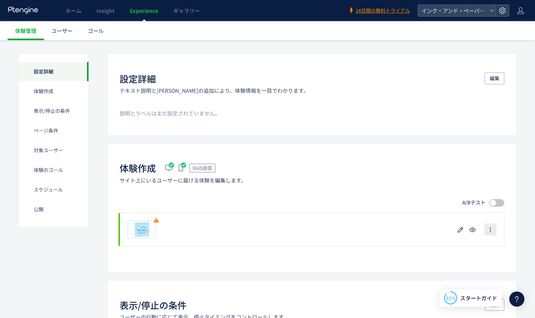
click at [492, 229] on icon "button" at bounding box center [490, 229] width 6 height 6
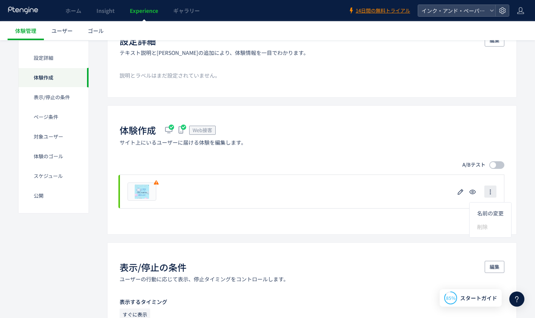
scroll to position [113, 0]
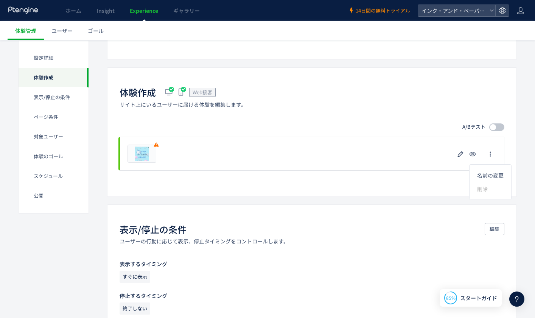
click at [521, 295] on icon at bounding box center [516, 298] width 9 height 9
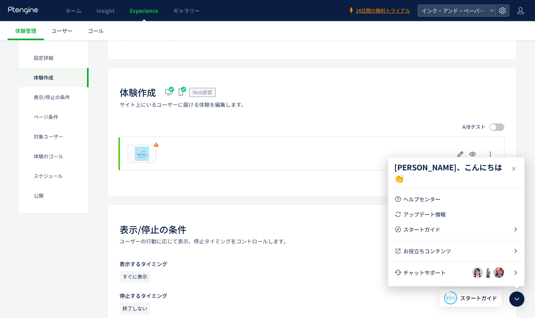
click at [482, 273] on img at bounding box center [487, 272] width 11 height 11
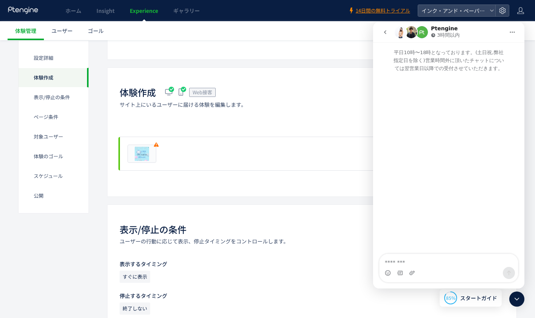
click at [386, 30] on icon "go back" at bounding box center [385, 32] width 6 height 6
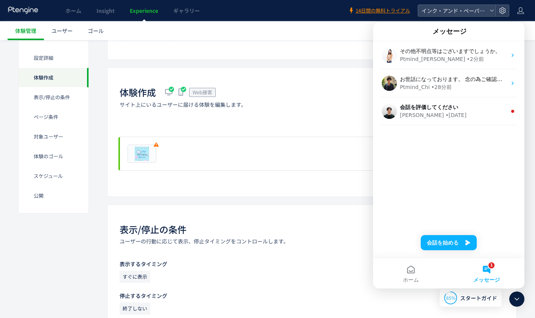
click at [434, 102] on div "会話を評価してください [PERSON_NAME] • [DATE]" at bounding box center [448, 111] width 151 height 28
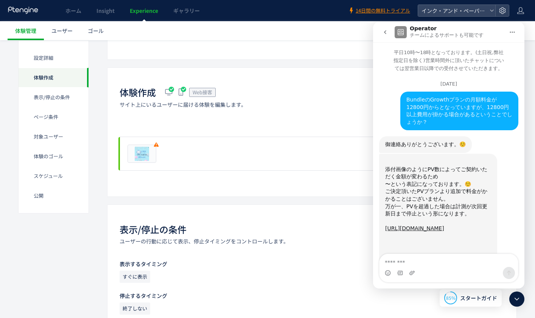
scroll to position [47, 0]
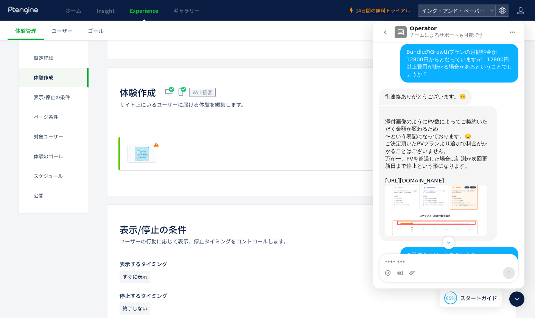
click at [383, 33] on icon "go back" at bounding box center [385, 32] width 6 height 6
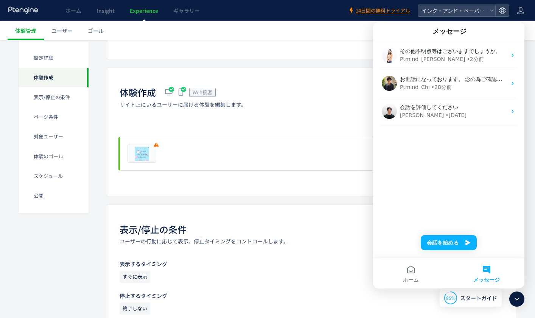
scroll to position [0, 0]
click at [406, 84] on div "Ptmind_Chi" at bounding box center [415, 87] width 30 height 8
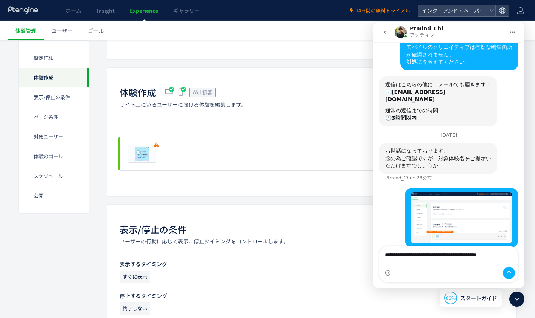
scroll to position [77, 0]
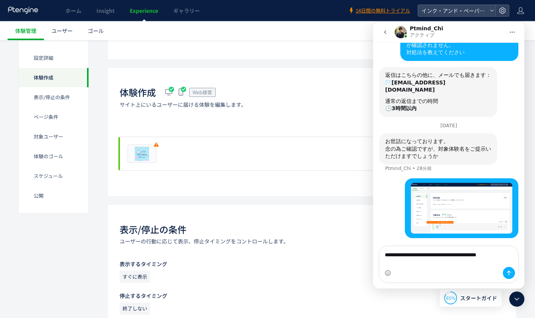
type textarea "**********"
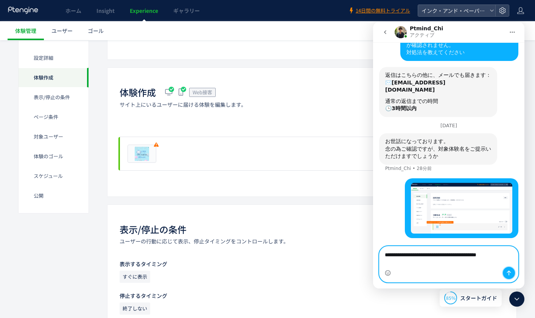
click at [508, 274] on icon "メッセージを送信…" at bounding box center [509, 272] width 4 height 5
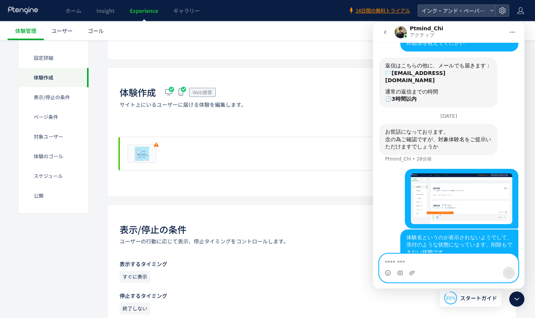
scroll to position [94, 0]
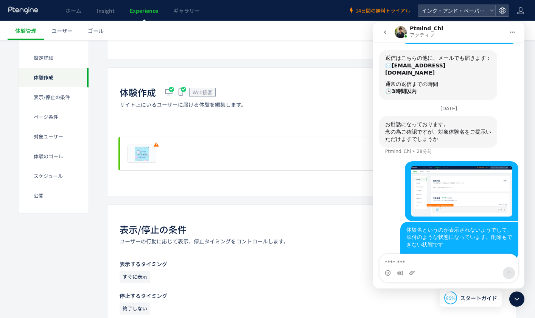
click at [339, 187] on div "体験作成 Web接客 サイト上にいるユーザーに届ける体験を編集します。 A/Bテスト プレビュー 削除の確認 キャンセル 削除 一時停止の確認 キャンセル 確…" at bounding box center [311, 131] width 409 height 129
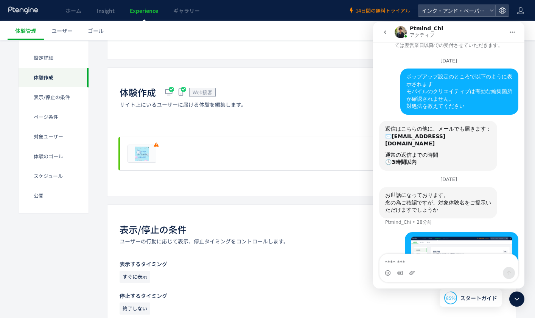
scroll to position [18, 0]
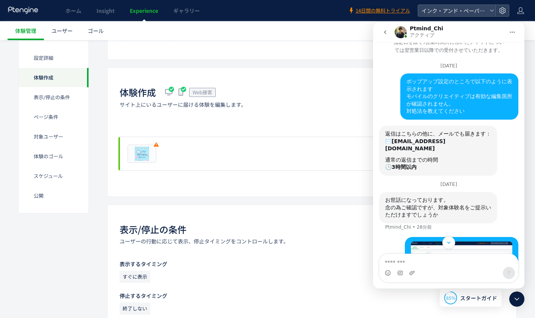
click at [382, 30] on icon "go back" at bounding box center [385, 32] width 6 height 6
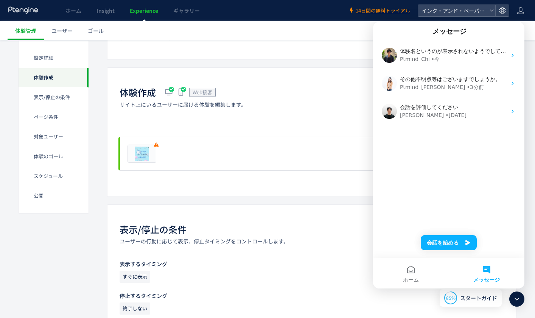
click at [519, 296] on icon at bounding box center [516, 298] width 9 height 9
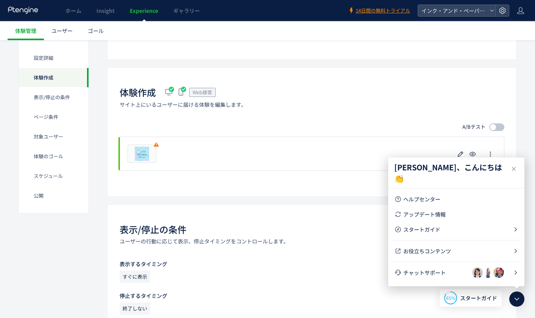
click at [511, 167] on icon at bounding box center [513, 168] width 9 height 9
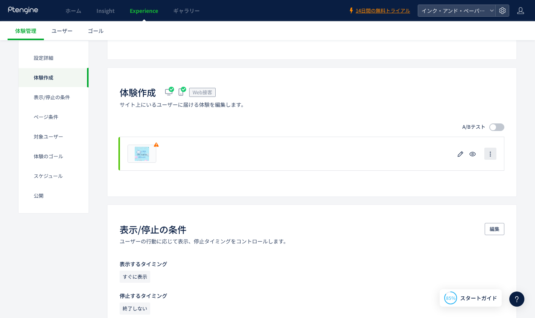
click at [492, 154] on icon "button" at bounding box center [490, 154] width 6 height 6
click at [495, 250] on div "表示/停止の条件 ユーザーの行動に応じて表示、停止タイミングをコントロールします。 編集 表示するタイミング すぐに表示 停止するタイミング 終了しない 頻度…" at bounding box center [311, 285] width 409 height 163
click at [520, 300] on icon at bounding box center [516, 298] width 9 height 9
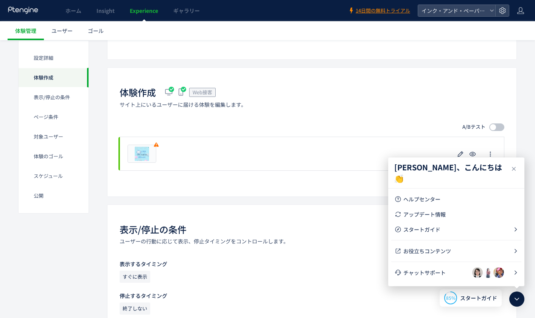
click at [468, 271] on span "チャットサポート" at bounding box center [437, 272] width 69 height 8
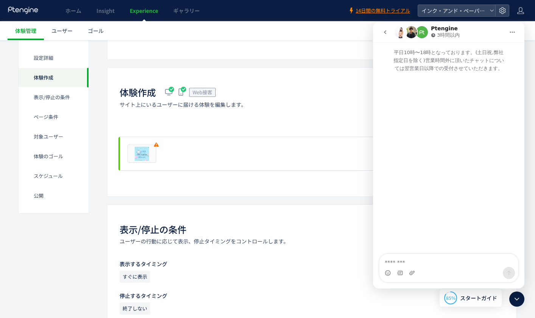
click at [384, 31] on icon "go back" at bounding box center [385, 32] width 6 height 6
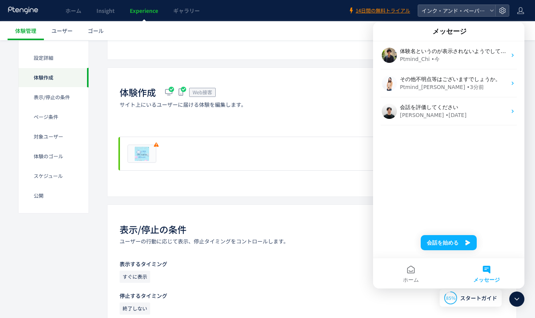
click at [440, 54] on span "体験名というのが表示されないようでして、添付のような状態になっています。削除もできない状態です ​" at bounding box center [525, 51] width 250 height 6
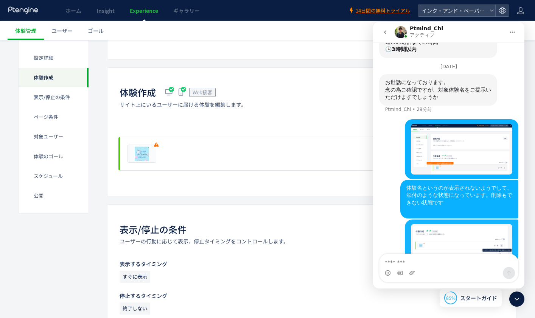
scroll to position [138, 0]
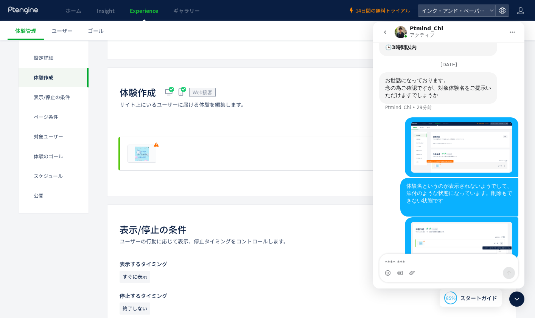
click at [181, 149] on div "プレビュー" at bounding box center [311, 153] width 384 height 34
click at [184, 205] on div "表示/停止の条件 ユーザーの行動に応じて表示、停止タイミングをコントロールします。 編集 表示するタイミング すぐに表示 停止するタイミング 終了しない 頻度…" at bounding box center [311, 285] width 409 height 163
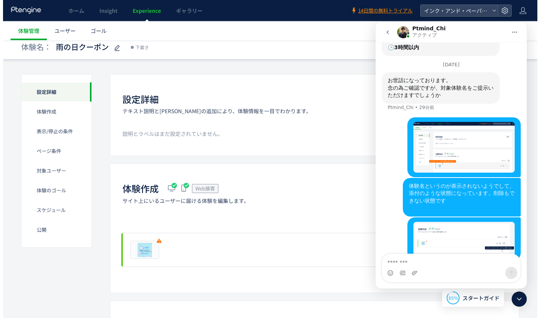
scroll to position [0, 0]
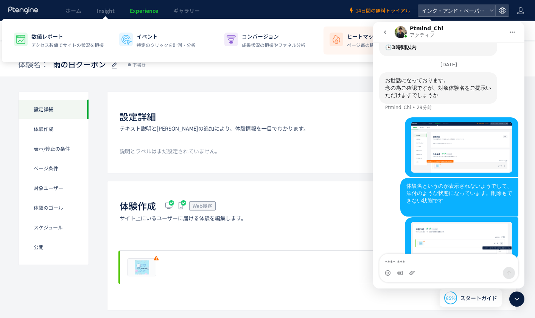
click at [340, 42] on img at bounding box center [336, 39] width 12 height 12
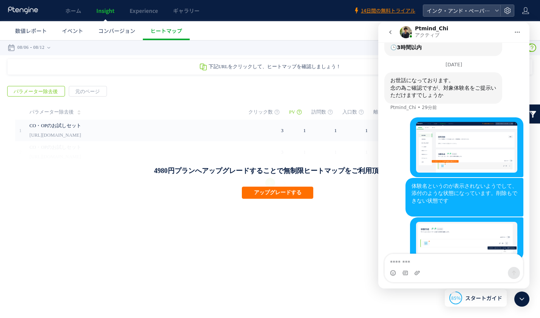
click at [128, 127] on link "CO・OPのお試しセット" at bounding box center [123, 125] width 189 height 9
click at [393, 33] on icon "go back" at bounding box center [391, 32] width 6 height 6
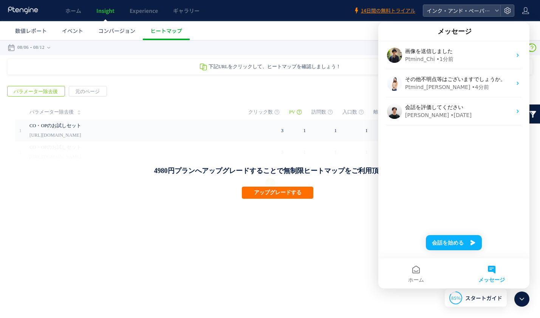
click at [434, 86] on div "Ptmind_[PERSON_NAME]" at bounding box center [437, 87] width 65 height 8
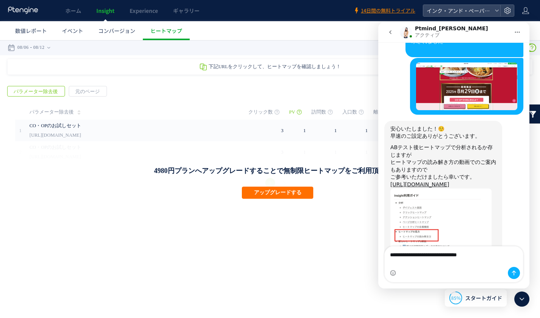
scroll to position [522, 0]
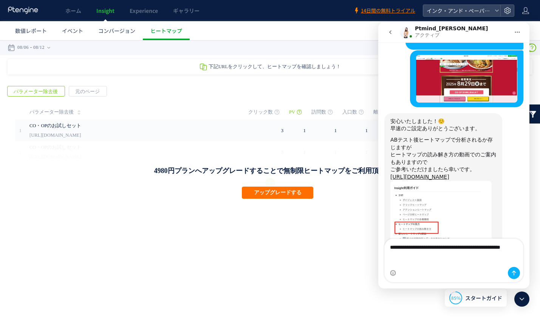
type textarea "**********"
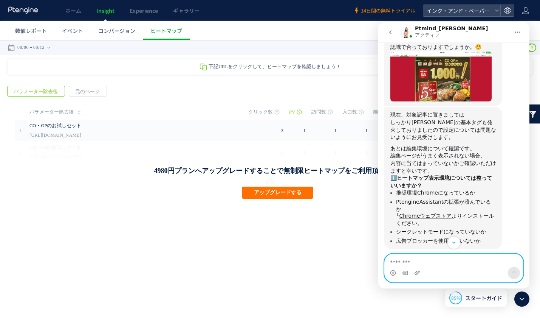
scroll to position [265, 0]
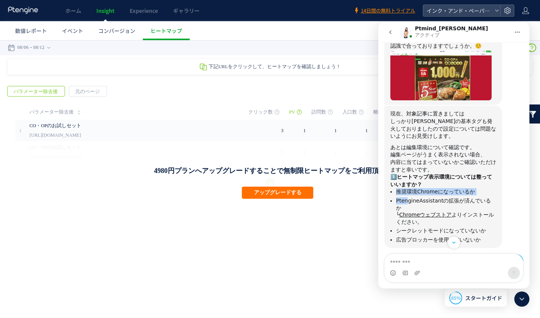
drag, startPoint x: 389, startPoint y: 167, endPoint x: 406, endPoint y: 174, distance: 18.1
click at [406, 174] on div "現在、対象記事に置きましては しっかりPtengineの基本タグも発火しておりましたので設定については問題ないようにお見受けします。 あとは編集環境について確…" at bounding box center [443, 176] width 118 height 142
click at [476, 197] on li "PtengineAssistantの拡張が済んでいるか └ Chromeウェブストア よりインストールください。" at bounding box center [446, 211] width 100 height 28
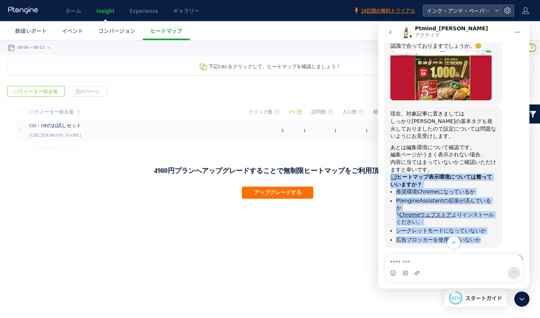
drag, startPoint x: 447, startPoint y: 198, endPoint x: 390, endPoint y: 157, distance: 70.1
click at [390, 157] on div "現在、対象記事に置きましては しっかりPtengineの基本タグも発火しておりましたので設定については問題ないようにお見受けします。 あとは編集環境について確…" at bounding box center [443, 176] width 118 height 142
copy div "​﻿ 1️⃣ヒートマップ表示環境については整っていいますか？ 推奨環境Chromeになっているか PtengineAssistantの拡張が済んでいるか └ …"
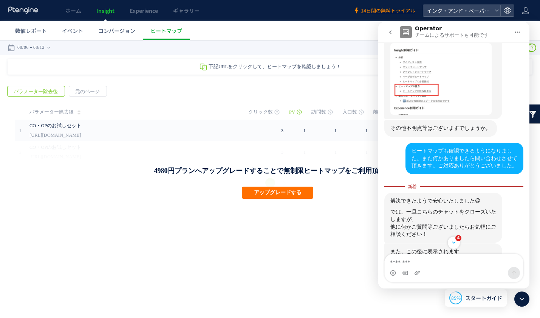
scroll to position [718, 0]
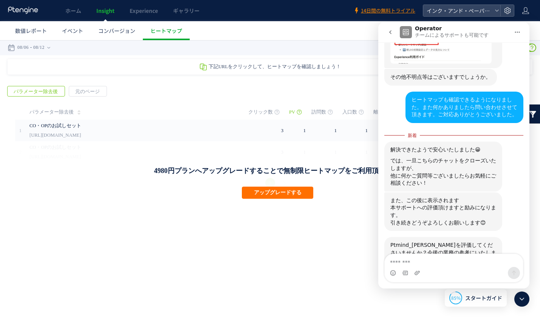
click at [474, 291] on span "完璧" at bounding box center [473, 296] width 11 height 11
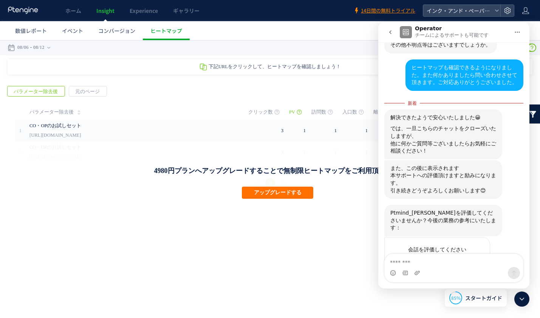
click at [478, 294] on div "送信する" at bounding box center [476, 301] width 15 height 15
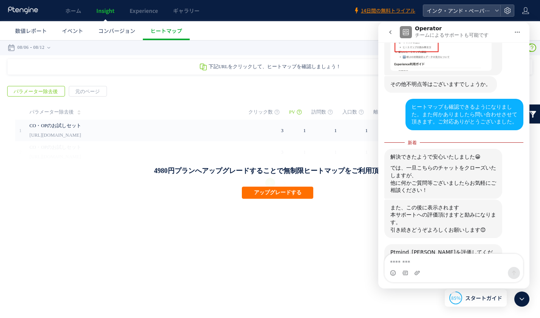
scroll to position [598, 0]
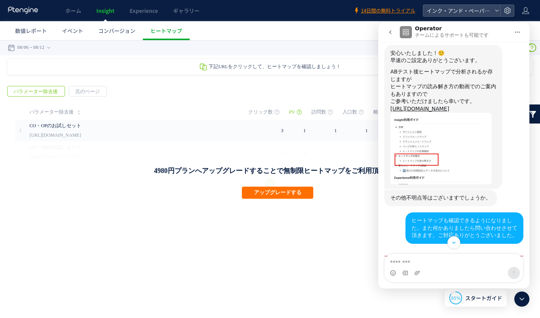
click at [389, 35] on icon "go back" at bounding box center [391, 32] width 6 height 6
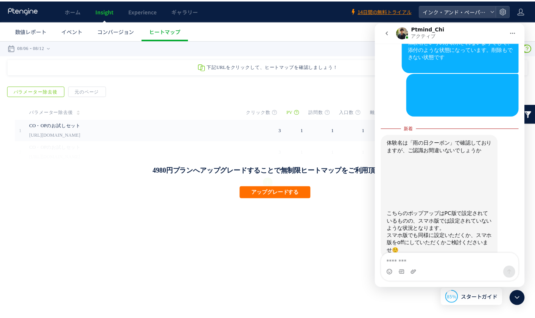
scroll to position [273, 0]
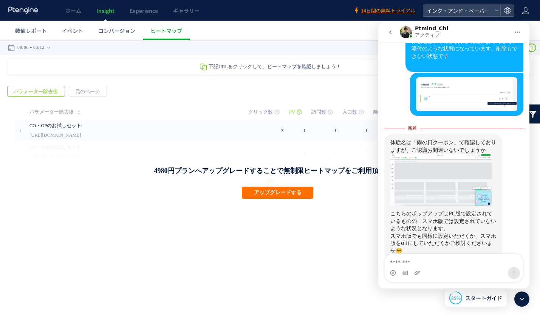
click at [426, 210] on div "こちらのポップアップはPC版で設定されているものの、スマホ版では設定されていないような状況となります。" at bounding box center [444, 221] width 106 height 22
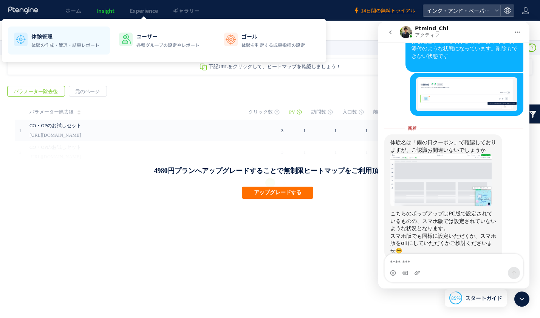
click at [67, 44] on p "体験の作成・管理・結果レポート" at bounding box center [65, 45] width 68 height 7
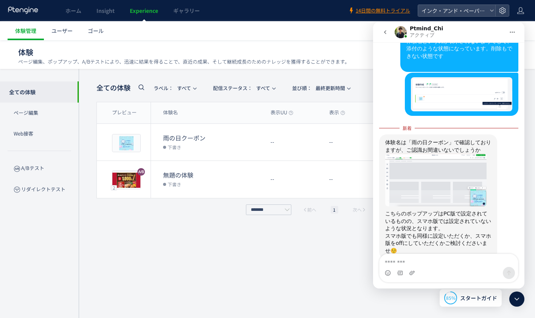
click at [197, 140] on dt "雨の日クーポン" at bounding box center [213, 137] width 101 height 9
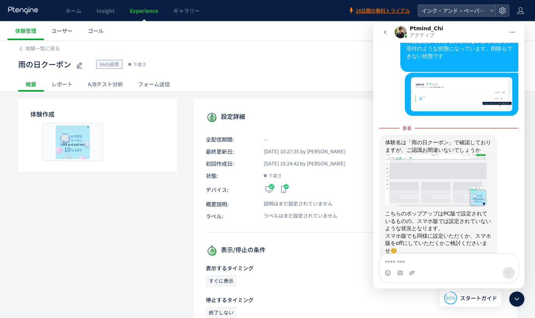
click at [380, 31] on button "go back" at bounding box center [385, 32] width 14 height 14
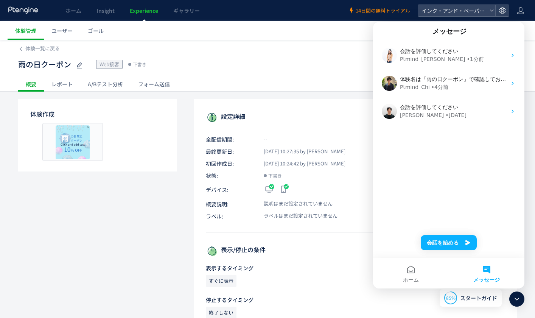
click at [516, 302] on icon at bounding box center [516, 298] width 9 height 9
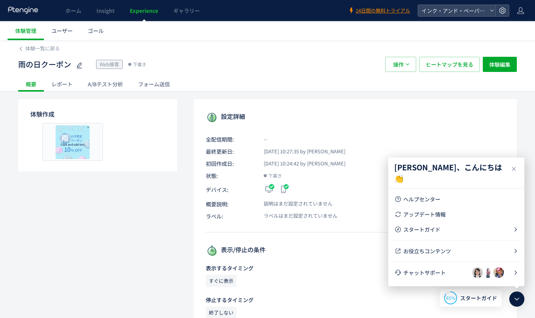
click at [513, 167] on icon at bounding box center [513, 168] width 9 height 9
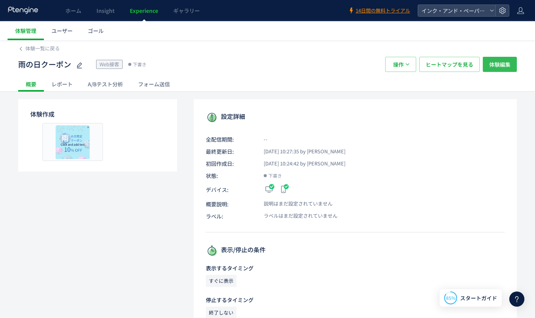
click at [505, 65] on span "体験編集" at bounding box center [499, 64] width 21 height 15
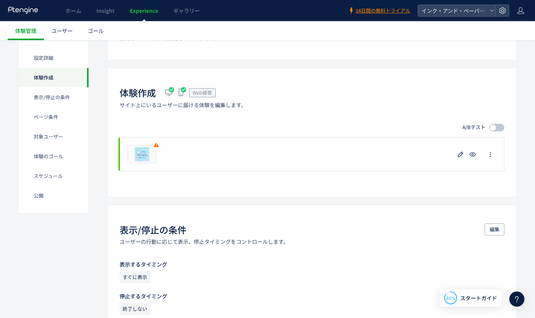
scroll to position [113, 0]
click at [459, 153] on use "button" at bounding box center [460, 154] width 6 height 6
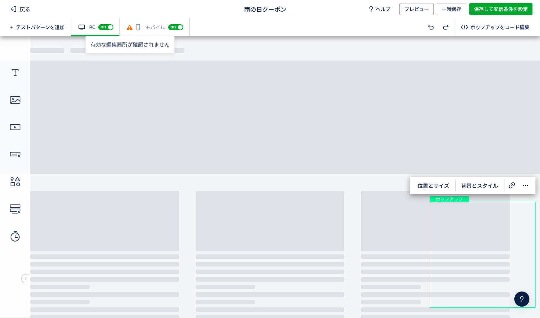
click at [131, 28] on use at bounding box center [130, 27] width 6 height 5
click at [158, 28] on div "モバイル off on" at bounding box center [155, 27] width 70 height 18
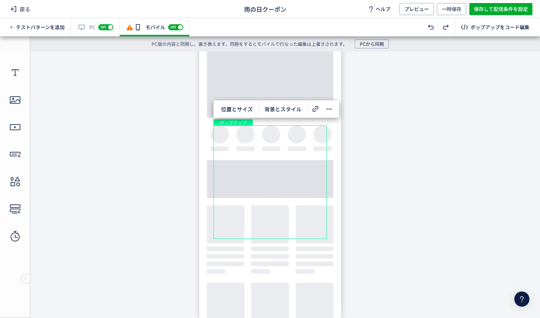
click at [148, 23] on div "モバイル off on" at bounding box center [155, 27] width 70 height 18
click at [175, 28] on span "on" at bounding box center [173, 26] width 5 height 5
click at [174, 26] on span "off" at bounding box center [171, 27] width 10 height 6
click at [493, 8] on span "保存して配信条件を設定" at bounding box center [501, 9] width 54 height 12
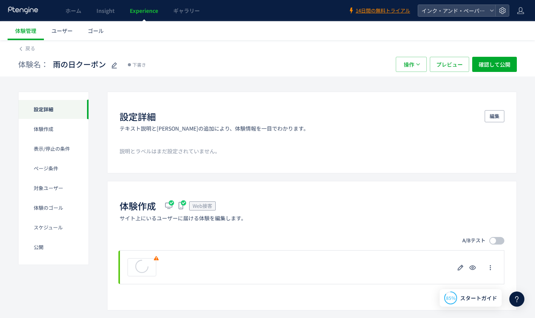
click at [514, 298] on icon at bounding box center [516, 298] width 9 height 9
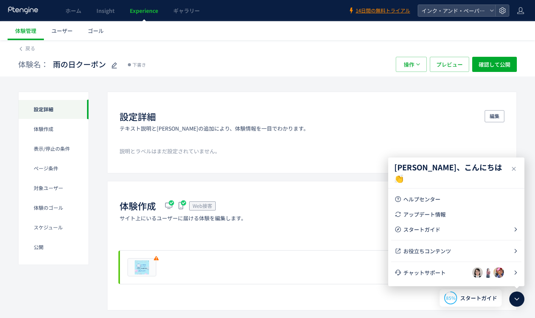
click at [456, 273] on span "チャットサポート" at bounding box center [437, 272] width 69 height 8
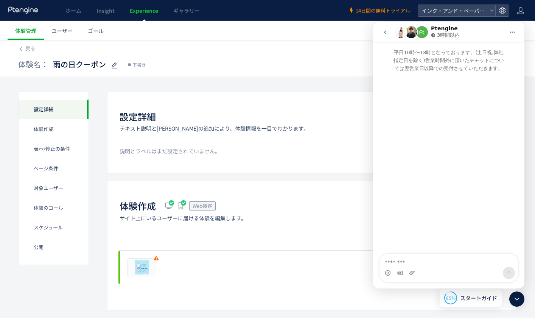
click at [384, 33] on icon "go back" at bounding box center [385, 32] width 6 height 6
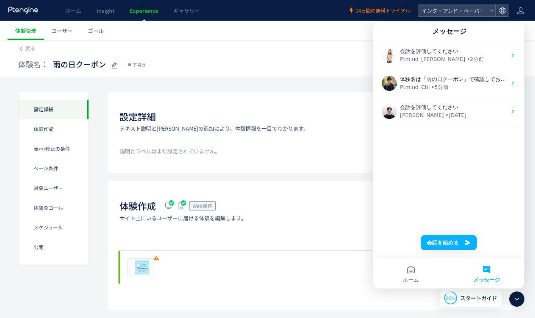
click at [453, 87] on div "Ptmind_Chi • 5分前" at bounding box center [453, 87] width 107 height 8
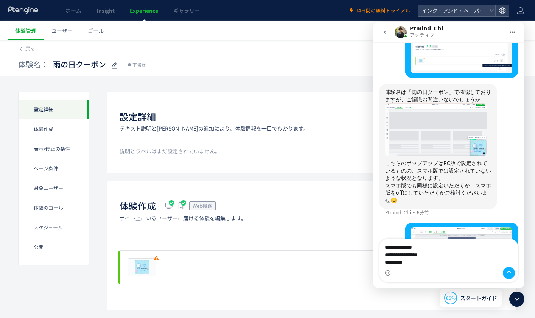
scroll to position [274, 0]
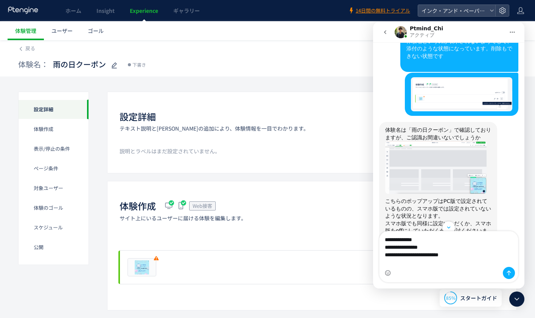
type textarea "**********"
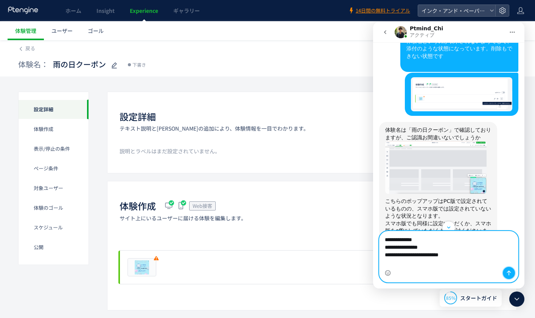
click at [506, 270] on icon "メッセージを送信…" at bounding box center [508, 273] width 6 height 6
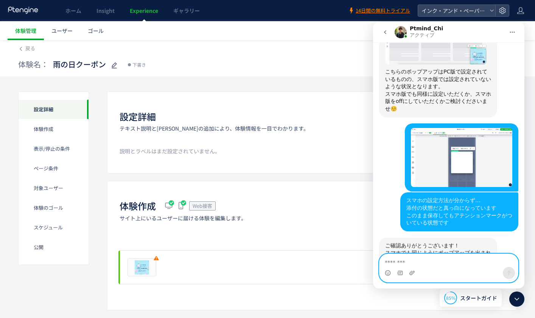
scroll to position [412, 0]
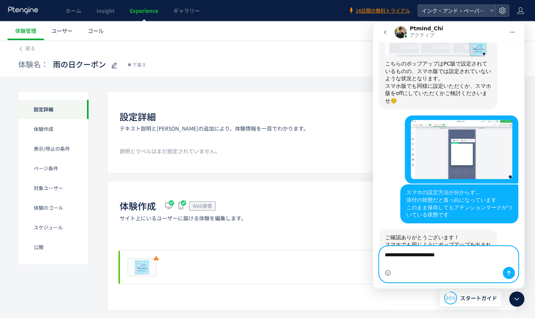
type textarea "**********"
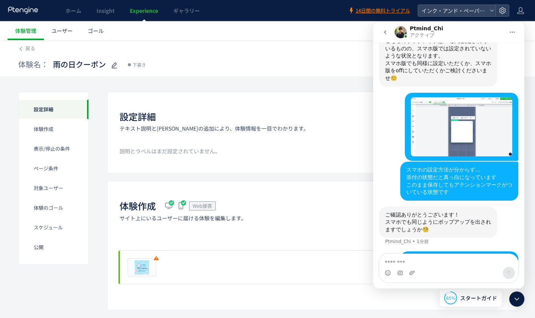
scroll to position [464, 0]
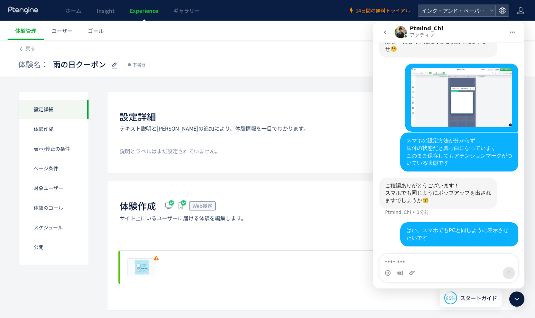
click at [302, 191] on div "体験作成 Web接客 サイト上にいるユーザーに届ける体験を編集します。 A/Bテスト プレビュー 削除の確認 キャンセル 削除 一時停止の確認 キャンセル 確…" at bounding box center [311, 245] width 409 height 129
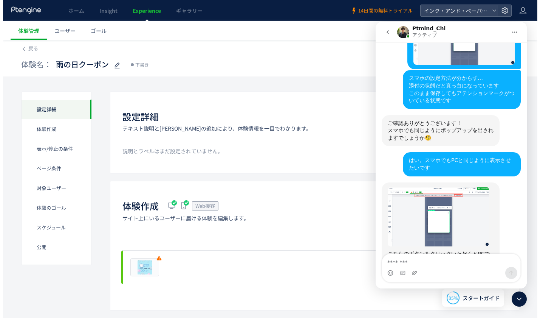
scroll to position [535, 0]
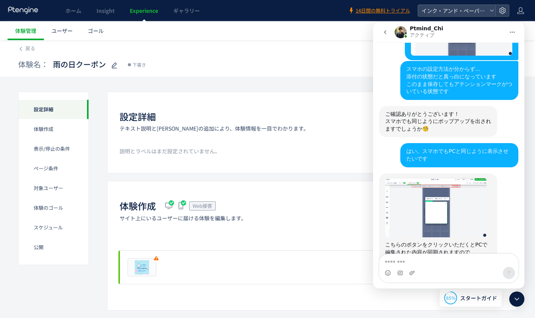
click at [512, 298] on icon at bounding box center [516, 298] width 9 height 9
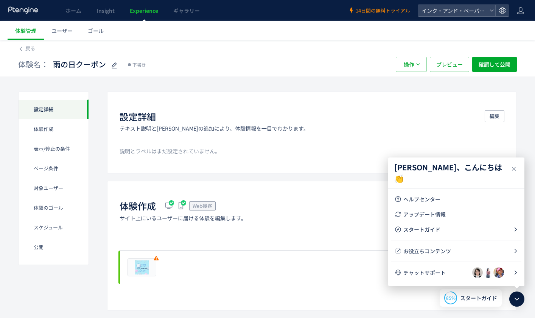
click at [510, 166] on icon at bounding box center [513, 168] width 9 height 9
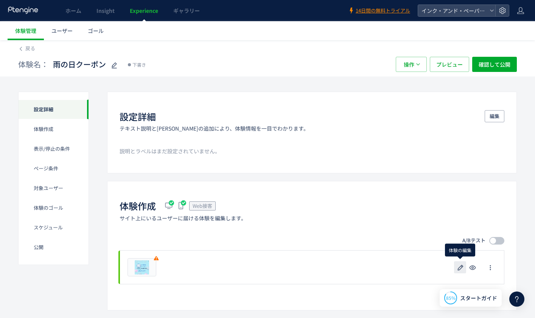
click at [458, 264] on icon "button" at bounding box center [460, 267] width 9 height 9
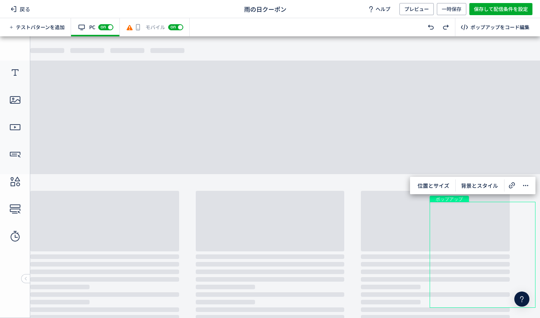
click at [172, 29] on span "on" at bounding box center [173, 26] width 5 height 5
click at [173, 26] on span "off" at bounding box center [171, 27] width 6 height 5
click at [155, 26] on div "有効な編集箇所が確認されません モバイル off on" at bounding box center [155, 27] width 70 height 18
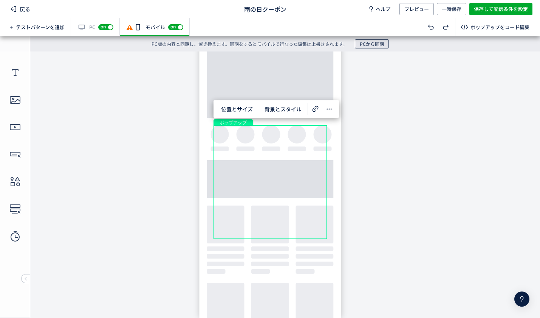
click at [361, 41] on span "PCから同期" at bounding box center [372, 43] width 24 height 9
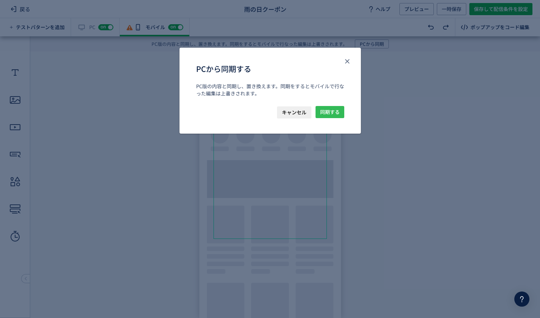
click at [326, 108] on span "同期する" at bounding box center [330, 112] width 20 height 12
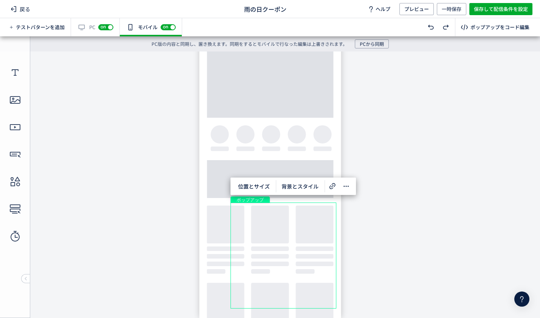
click at [248, 184] on span "位置とサイズ" at bounding box center [254, 186] width 41 height 12
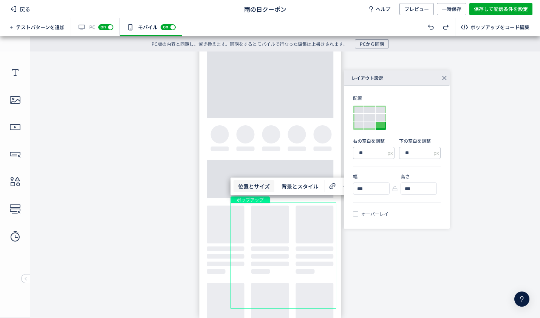
click at [13, 11] on icon at bounding box center [13, 9] width 9 height 9
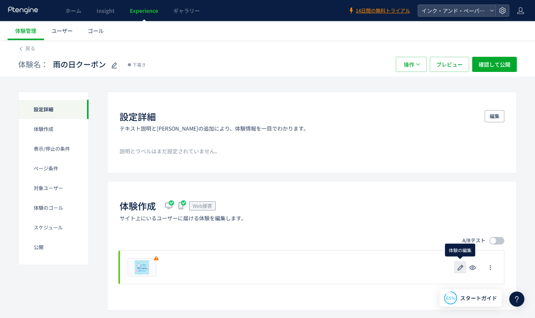
click at [460, 268] on use "button" at bounding box center [460, 267] width 6 height 6
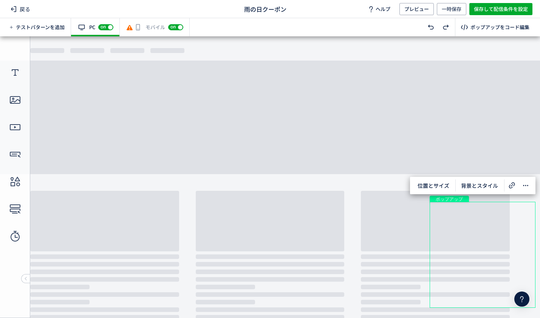
click at [150, 17] on div "戻る 雨の日クーポン ヘルプ プレビュー 一時保存 保存して配信条件を設定" at bounding box center [270, 9] width 540 height 18
click at [147, 28] on div "有効な編集箇所が確認されません モバイル off on" at bounding box center [155, 27] width 70 height 18
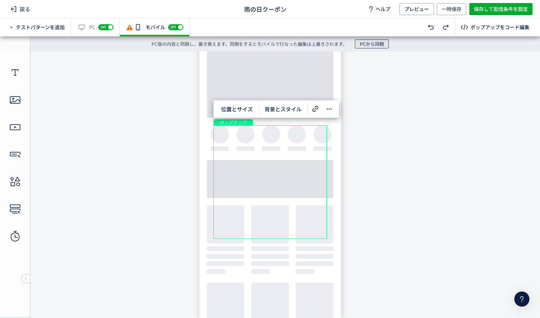
click at [379, 42] on span "PCから同期" at bounding box center [372, 43] width 24 height 9
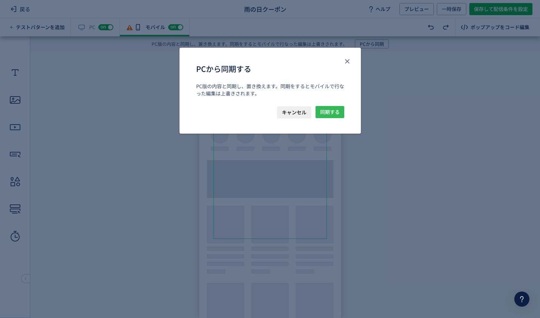
click at [334, 116] on span "同期する" at bounding box center [330, 112] width 20 height 12
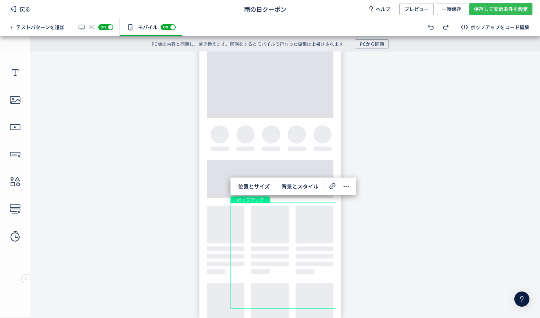
click at [512, 7] on span "保存して配信条件を設定" at bounding box center [501, 9] width 54 height 12
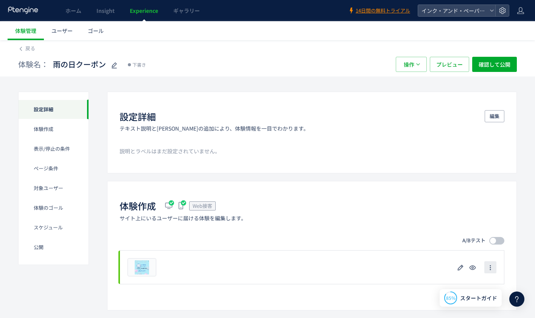
click at [493, 268] on icon "button" at bounding box center [490, 267] width 6 height 6
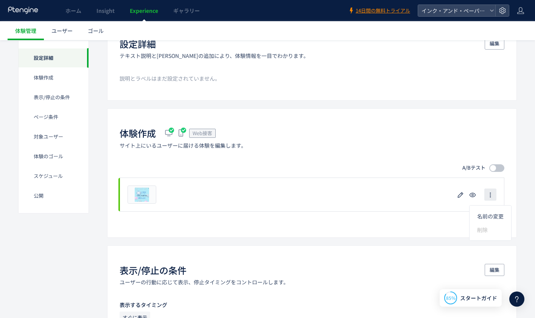
scroll to position [76, 0]
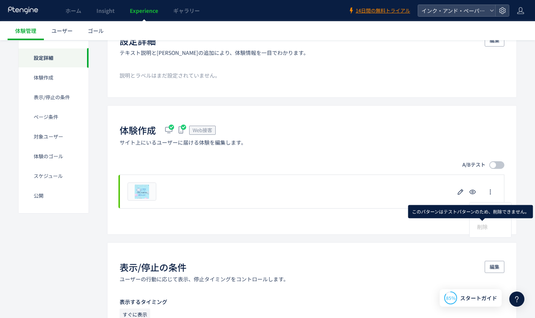
click at [482, 226] on span "削除" at bounding box center [482, 227] width 11 height 8
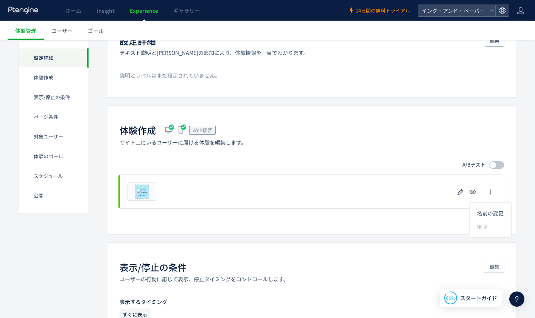
click at [343, 192] on div "プレビュー" at bounding box center [311, 191] width 384 height 34
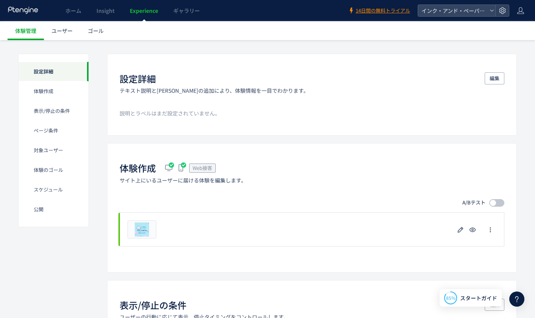
scroll to position [0, 0]
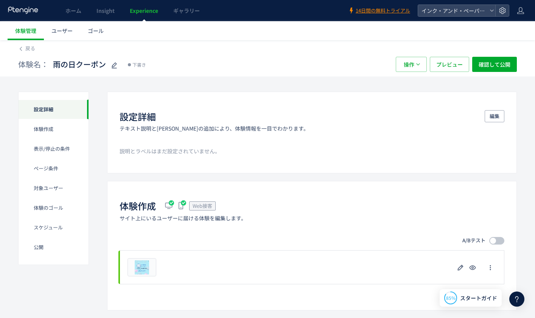
click at [38, 139] on div "体験作成" at bounding box center [54, 149] width 70 height 20
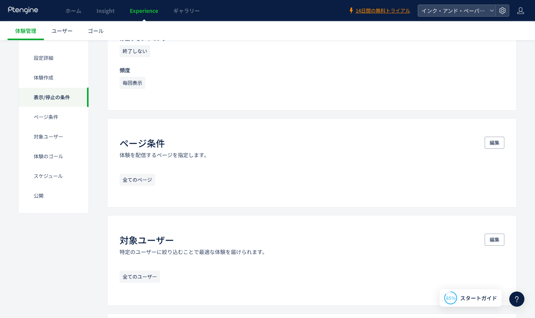
scroll to position [341, 0]
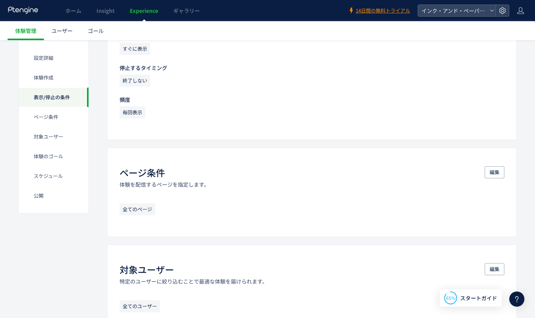
click at [147, 211] on span "全てのページ" at bounding box center [137, 209] width 36 height 12
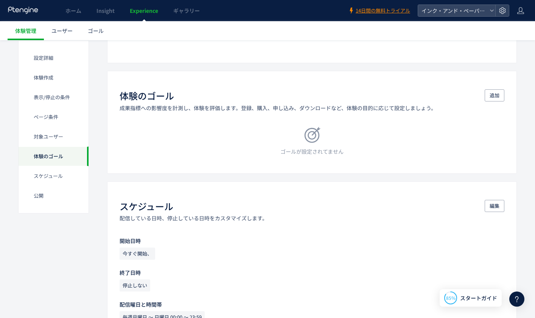
scroll to position [606, 0]
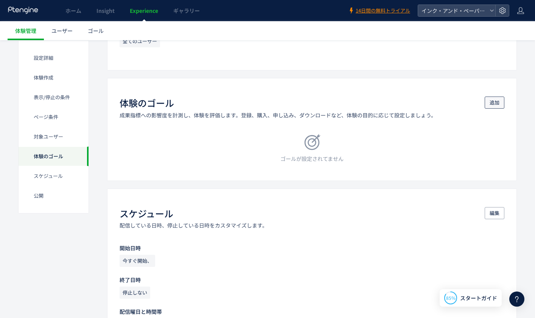
click at [488, 104] on button "追加" at bounding box center [494, 102] width 20 height 12
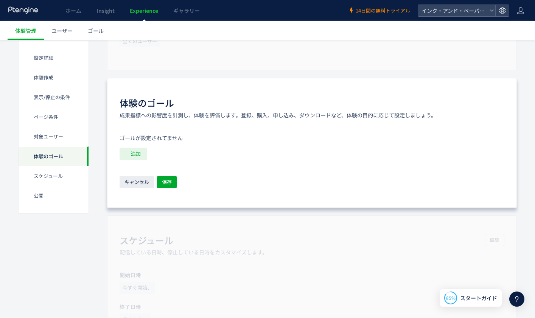
click at [141, 149] on button "追加" at bounding box center [133, 153] width 28 height 12
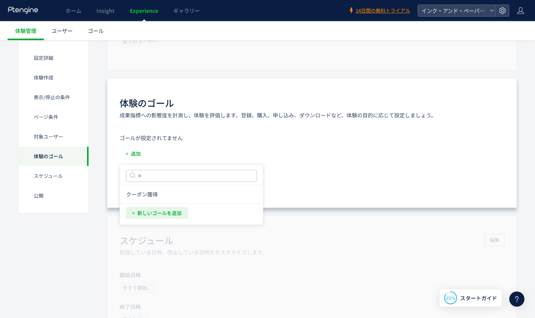
click at [157, 214] on span "新しいゴールを追加" at bounding box center [159, 212] width 44 height 12
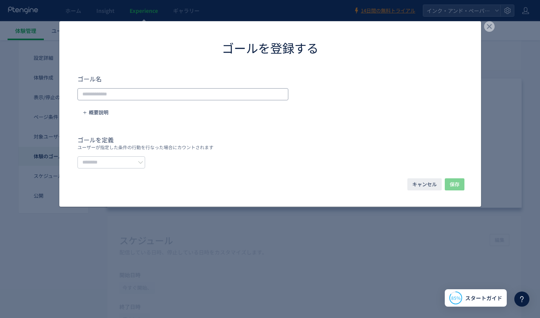
click at [141, 94] on input "dialog" at bounding box center [183, 94] width 211 height 12
type input "****"
drag, startPoint x: 126, startPoint y: 154, endPoint x: 125, endPoint y: 161, distance: 7.3
click at [125, 158] on div "ゴールを定義 ユーザーが指定した条件の行動を行なった場合にカウントされます" at bounding box center [271, 151] width 386 height 33
click at [125, 161] on input "dialog" at bounding box center [112, 162] width 68 height 12
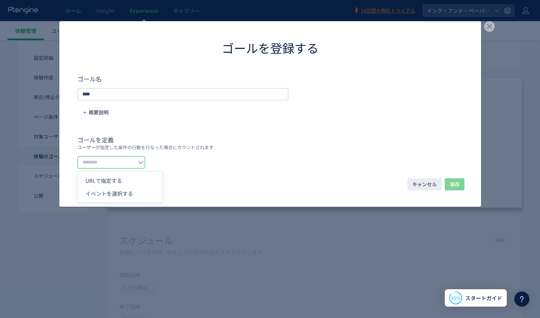
click at [112, 178] on span "URLで指定する" at bounding box center [103, 181] width 37 height 8
type input "********"
click at [270, 163] on span "URLを1つずつ入力または複数貼り付け" at bounding box center [267, 162] width 85 height 11
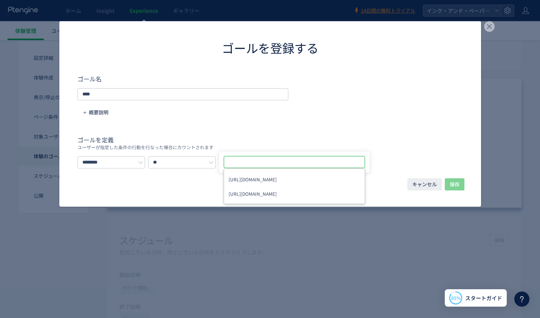
click at [277, 160] on input "dialog" at bounding box center [295, 161] width 135 height 9
paste input "**********"
type input "**********"
click at [457, 164] on div "**********" at bounding box center [271, 162] width 386 height 12
click at [301, 162] on span "URLを1つずつ入力または複数貼り付け" at bounding box center [267, 162] width 85 height 11
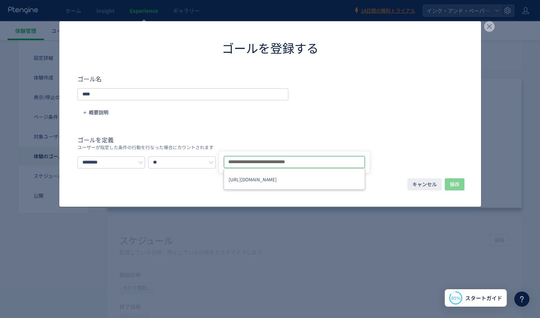
type input "**********"
click at [405, 124] on form "**********" at bounding box center [271, 121] width 386 height 94
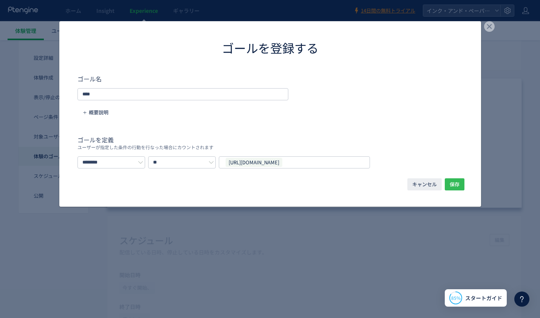
click at [456, 183] on span "保存" at bounding box center [455, 184] width 10 height 12
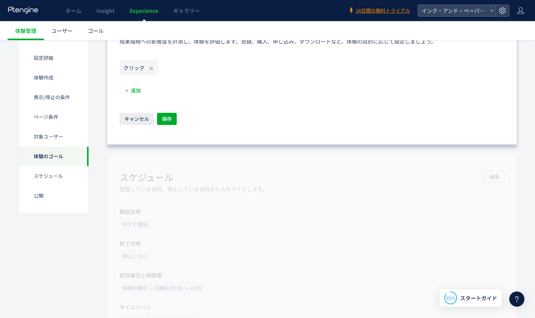
scroll to position [681, 0]
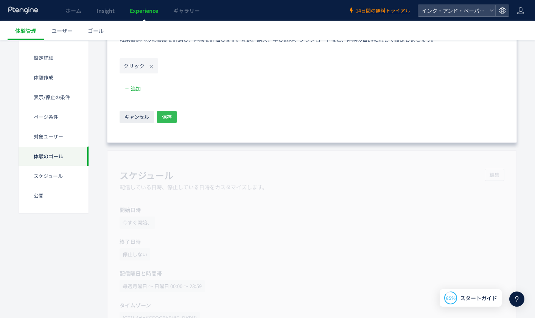
click at [172, 118] on button "保存" at bounding box center [167, 117] width 20 height 12
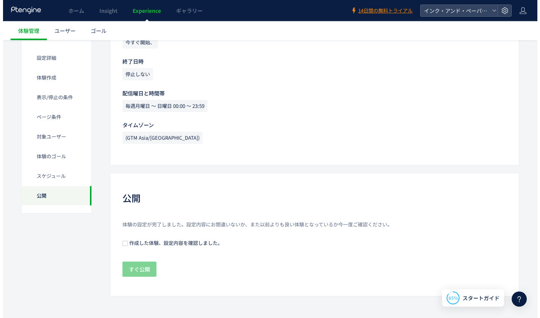
scroll to position [812, 0]
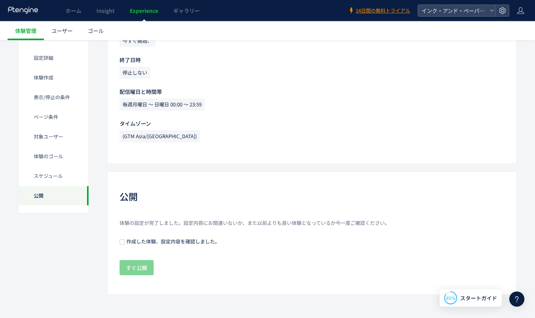
click at [197, 239] on span "作成した体験、設定内容を確認しました。" at bounding box center [172, 240] width 95 height 7
click at [135, 268] on span "すぐ公開" at bounding box center [136, 267] width 21 height 15
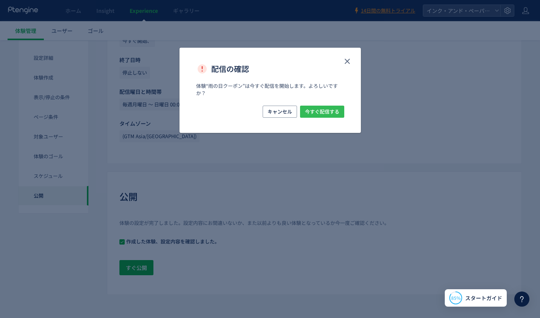
drag, startPoint x: 326, startPoint y: 111, endPoint x: 323, endPoint y: 107, distance: 4.7
click at [325, 112] on span "今すぐ配信する" at bounding box center [322, 111] width 34 height 12
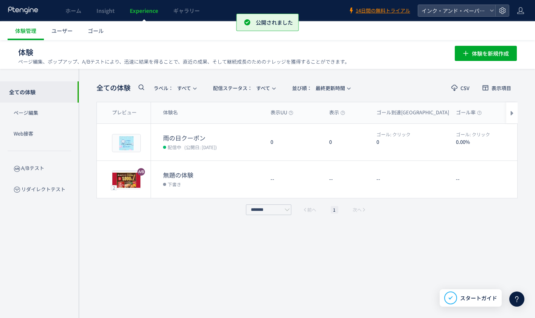
scroll to position [535, 0]
drag, startPoint x: 445, startPoint y: 236, endPoint x: 426, endPoint y: 233, distance: 19.1
click at [445, 236] on div "全ての体験 ラベル： すべて 配信ステータス​： すべて 並び順： 最終更新時間 CSV 表示項目 プレビュー 体験名 表示UU 表示 ゴール到達UU ゴール…" at bounding box center [306, 193] width 421 height 226
click at [515, 298] on use at bounding box center [516, 299] width 3 height 6
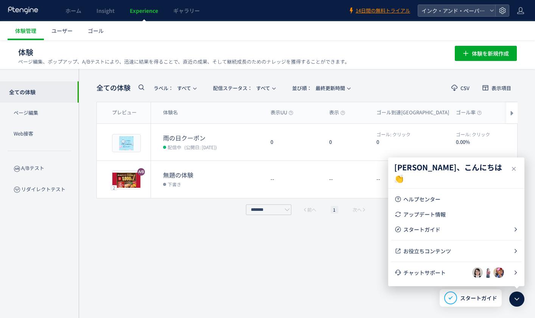
click at [451, 270] on span "チャットサポート" at bounding box center [437, 272] width 69 height 8
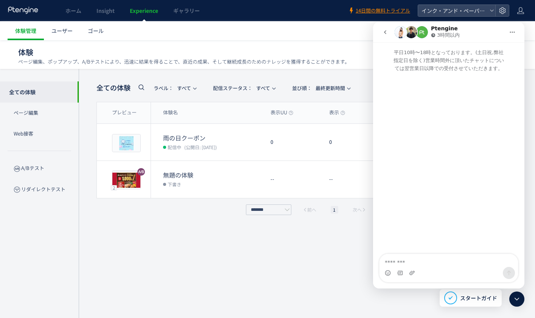
click at [420, 36] on img "Intercom Messenger" at bounding box center [421, 32] width 12 height 12
click at [393, 31] on div "Intercom Messenger" at bounding box center [386, 32] width 16 height 14
click at [390, 31] on button "go back" at bounding box center [385, 32] width 14 height 14
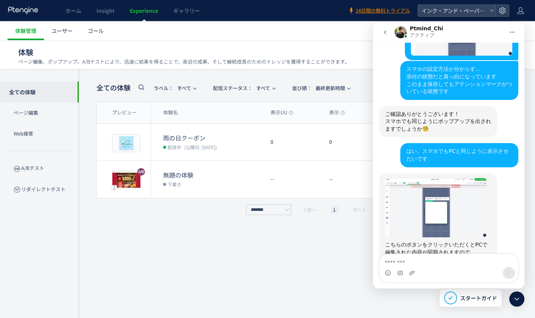
type textarea "*"
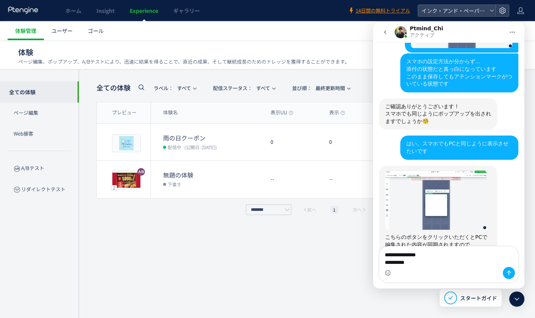
type textarea "**********"
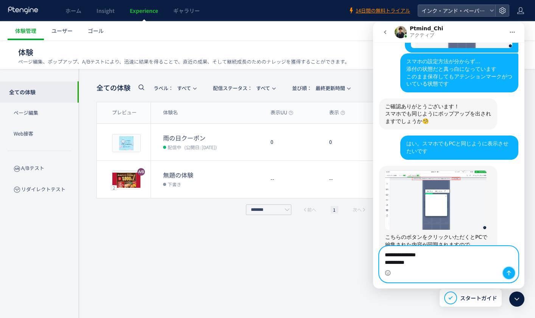
click at [505, 270] on button "メッセージを送信…" at bounding box center [508, 273] width 12 height 12
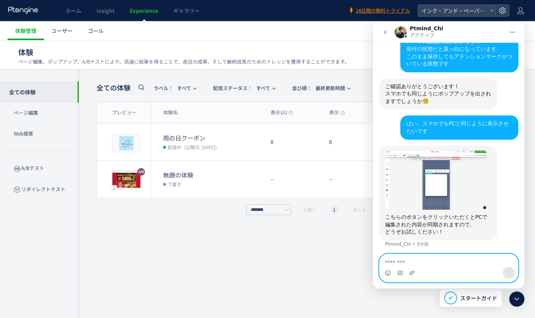
scroll to position [565, 0]
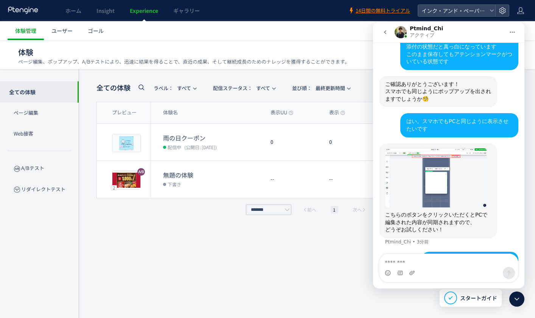
click at [109, 242] on div "全ての体験 ラベル： すべて 配信ステータス​： すべて 並び順： 最終更新時間 CSV 表示項目 プレビュー 体験名 表示UU 表示 ゴール到達UU ゴール…" at bounding box center [306, 193] width 421 height 226
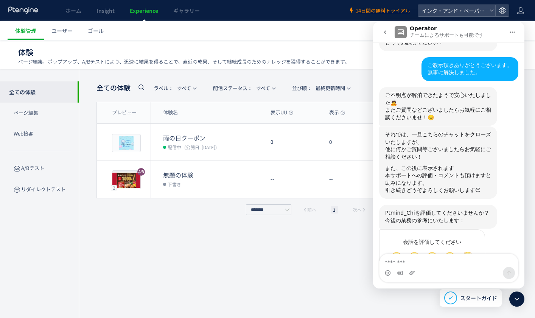
scroll to position [753, 0]
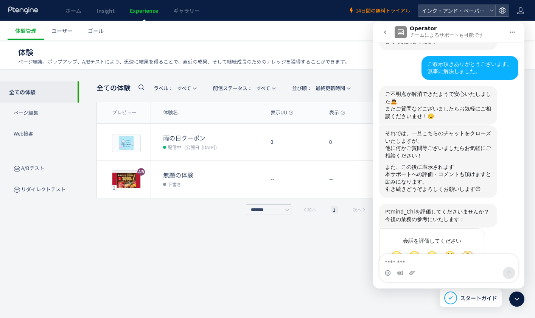
click at [467, 250] on span "完璧" at bounding box center [467, 255] width 11 height 11
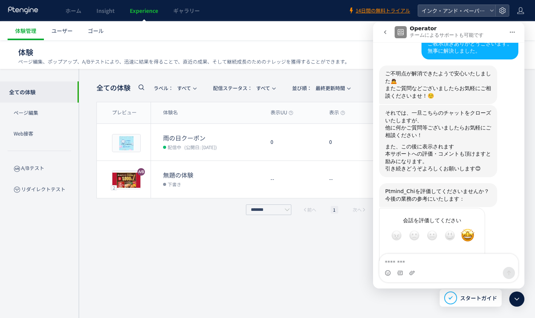
click at [474, 265] on div "送信する" at bounding box center [471, 272] width 15 height 15
click at [384, 32] on icon "go back" at bounding box center [385, 32] width 2 height 4
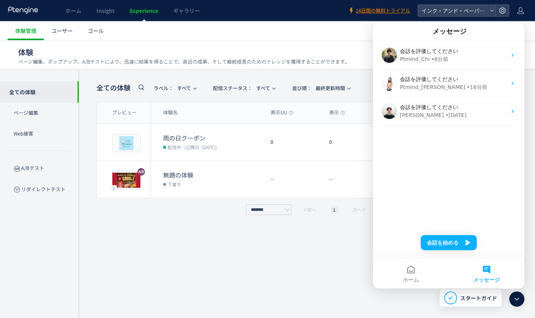
scroll to position [0, 0]
click at [207, 269] on div "全ての体験 ラベル： すべて 配信ステータス​： すべて 並び順： 最終更新時間 CSV 表示項目 プレビュー 体験名 表示UU 表示 ゴール到達UU ゴール…" at bounding box center [306, 193] width 421 height 226
click at [518, 293] on div at bounding box center [516, 298] width 15 height 15
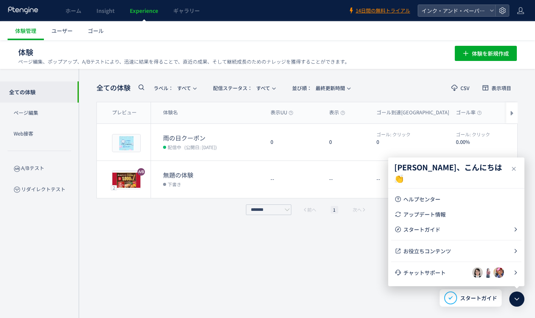
click at [516, 300] on icon at bounding box center [516, 298] width 9 height 9
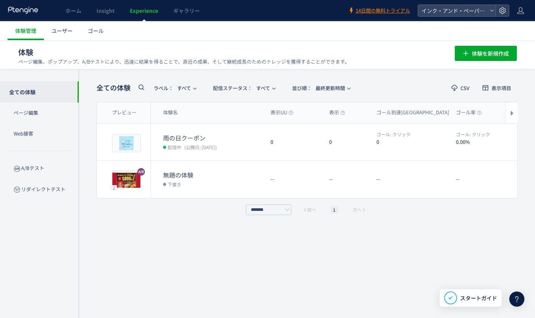
click at [205, 227] on div "全ての体験 ラベル： すべて 配信ステータス​： すべて 並び順： 最終更新時間 CSV 表示項目 プレビュー 体験名 表示UU 表示 ゴール到達UU ゴール…" at bounding box center [306, 193] width 421 height 226
click at [447, 178] on span "編集" at bounding box center [448, 179] width 10 height 12
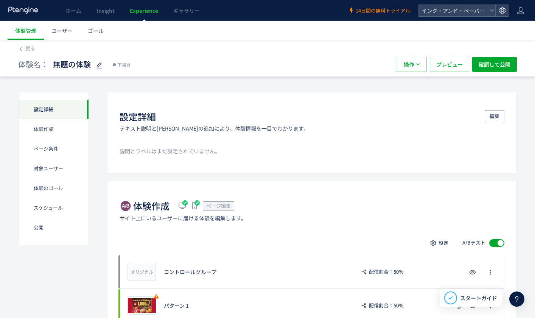
scroll to position [113, 0]
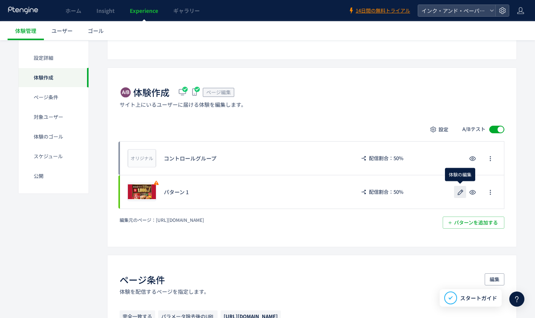
click at [459, 191] on icon "button" at bounding box center [460, 192] width 9 height 9
